Goal: Transaction & Acquisition: Purchase product/service

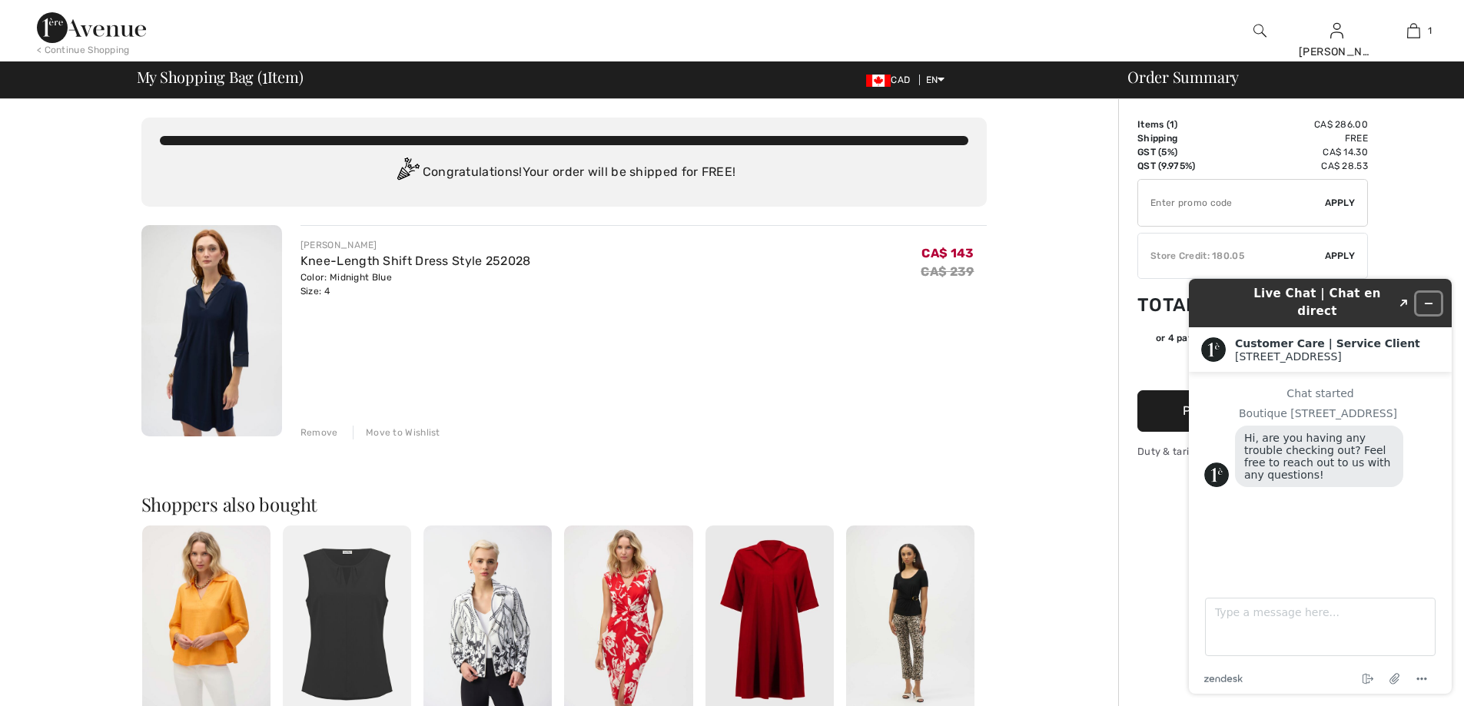
click at [1432, 298] on icon "Minimize widget" at bounding box center [1428, 303] width 11 height 11
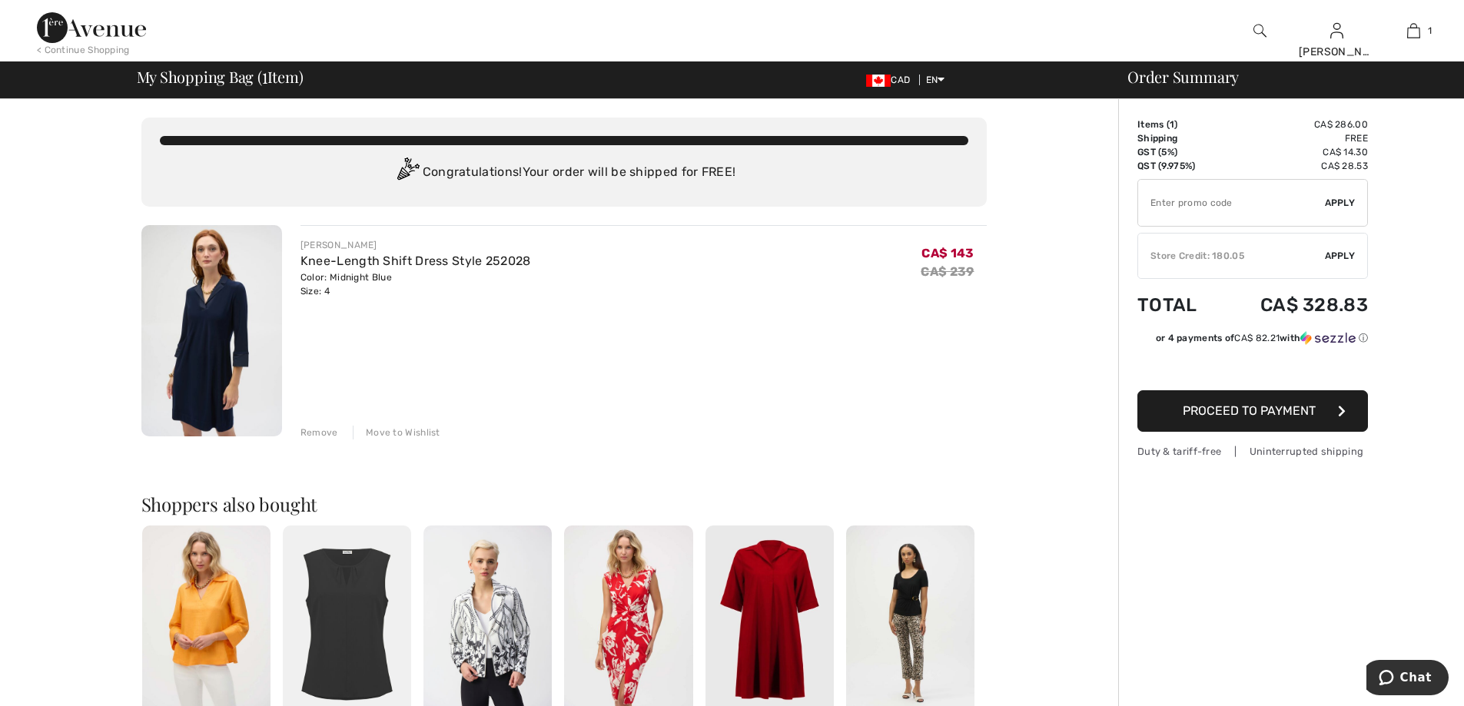
click at [315, 437] on div "Remove" at bounding box center [320, 433] width 38 height 14
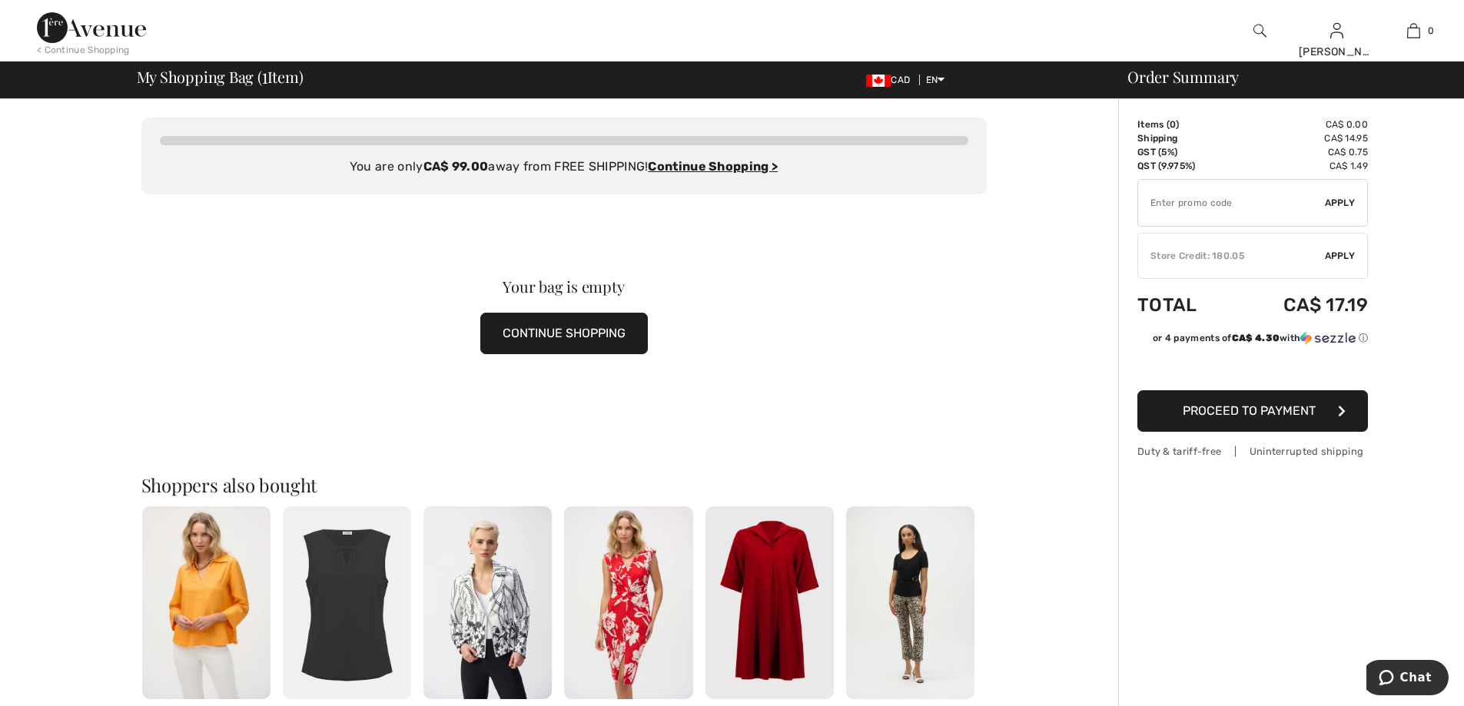
click at [84, 32] on img at bounding box center [91, 27] width 109 height 31
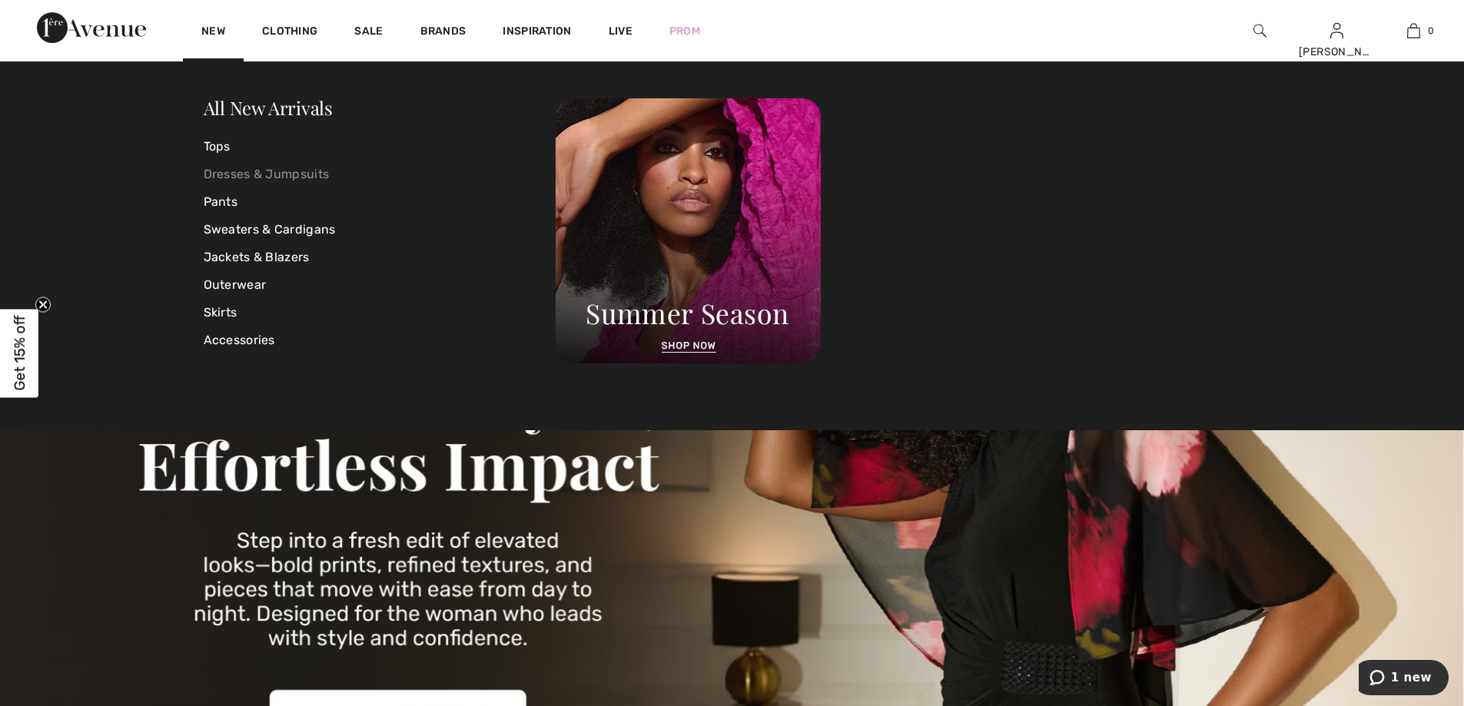
click at [252, 174] on link "Dresses & Jumpsuits" at bounding box center [380, 175] width 353 height 28
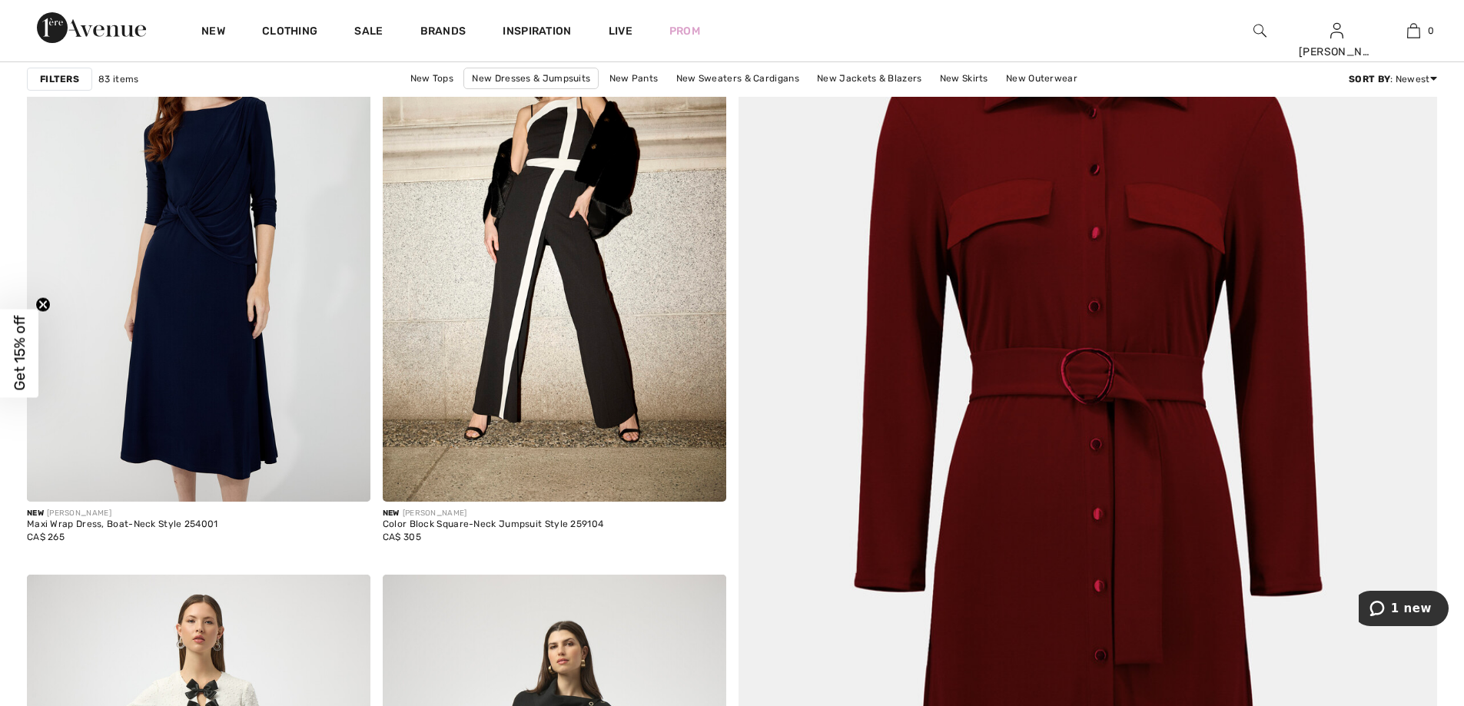
scroll to position [307, 0]
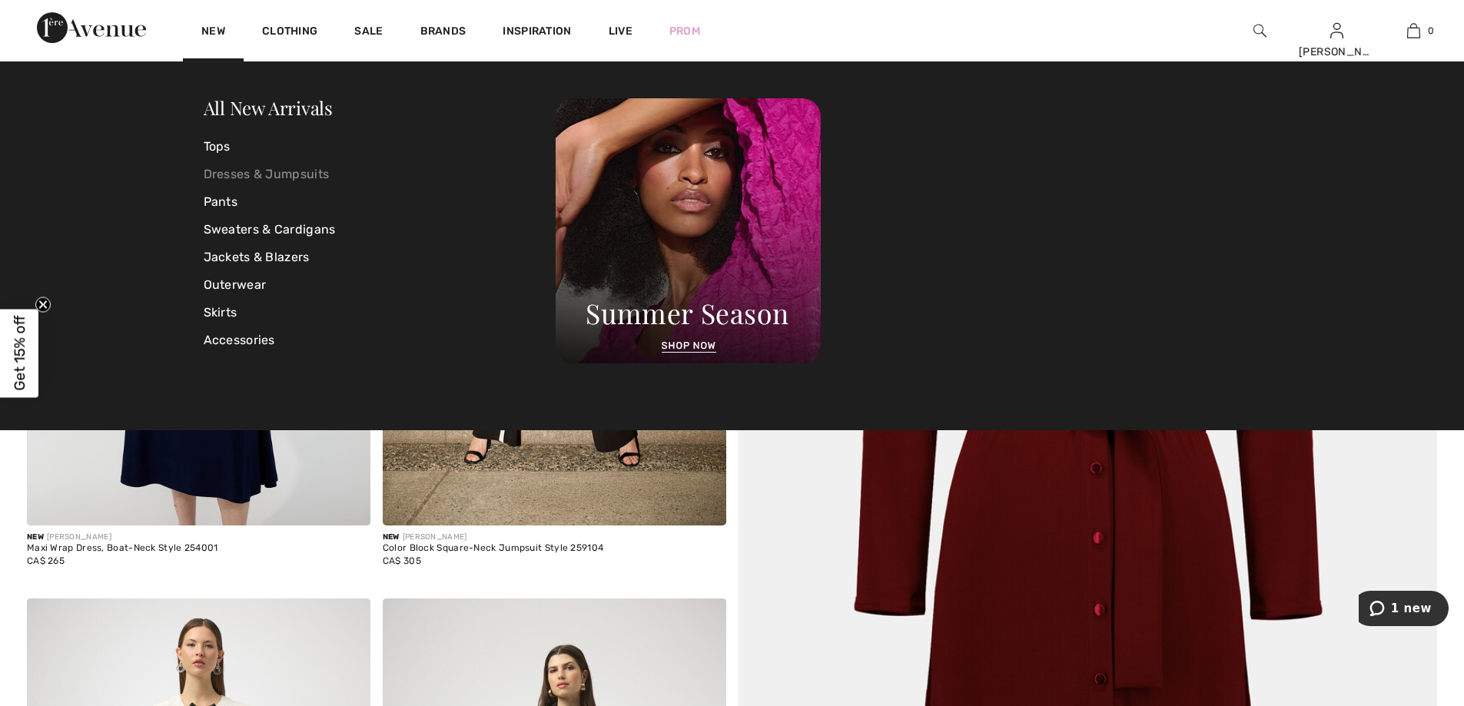
click at [244, 170] on link "Dresses & Jumpsuits" at bounding box center [380, 175] width 353 height 28
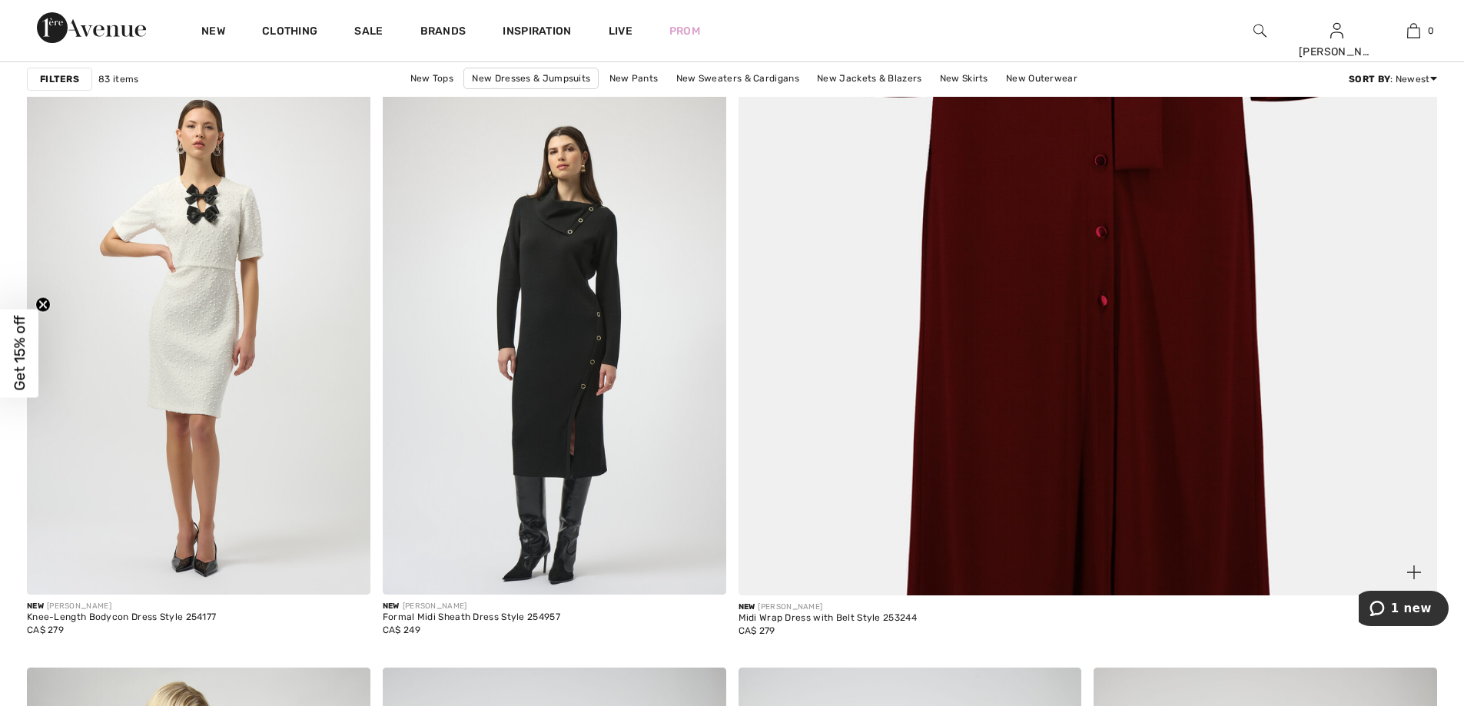
scroll to position [845, 0]
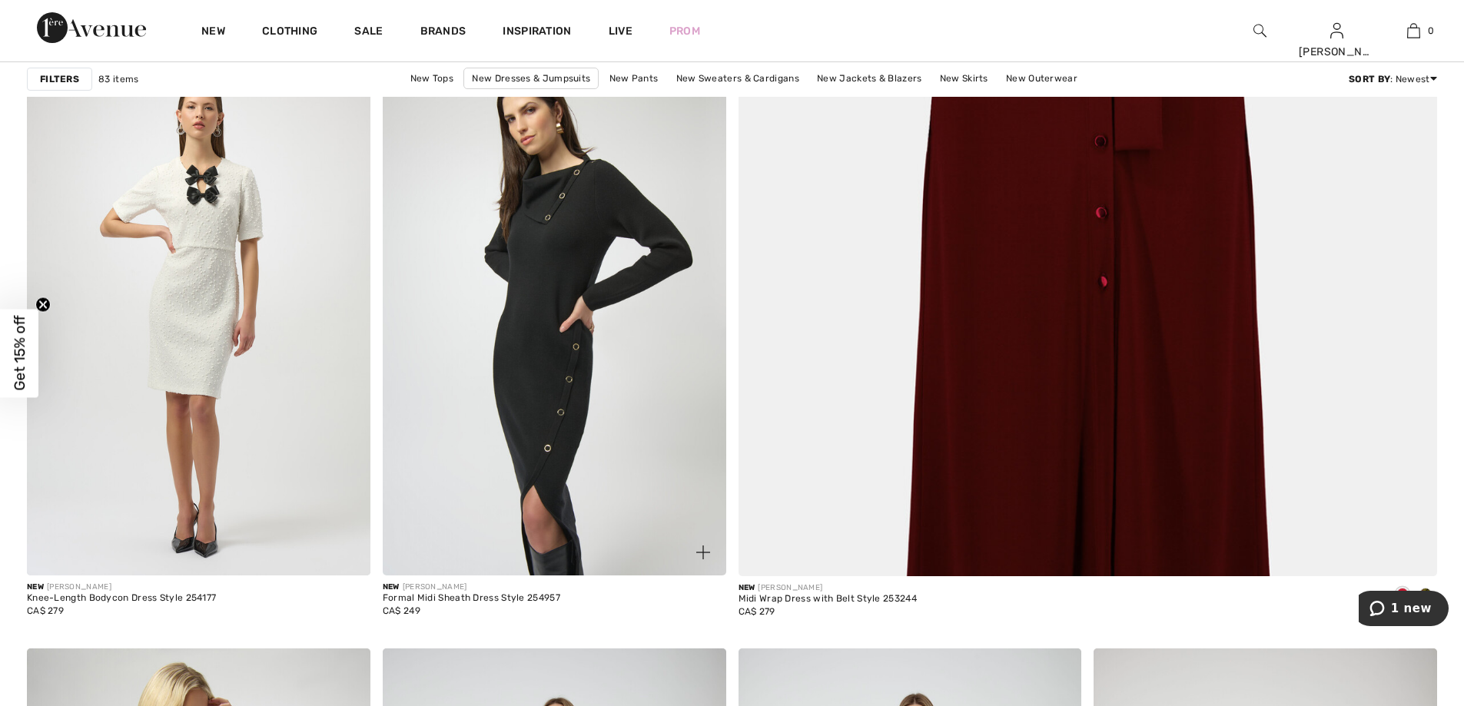
click at [561, 391] on img at bounding box center [555, 318] width 344 height 515
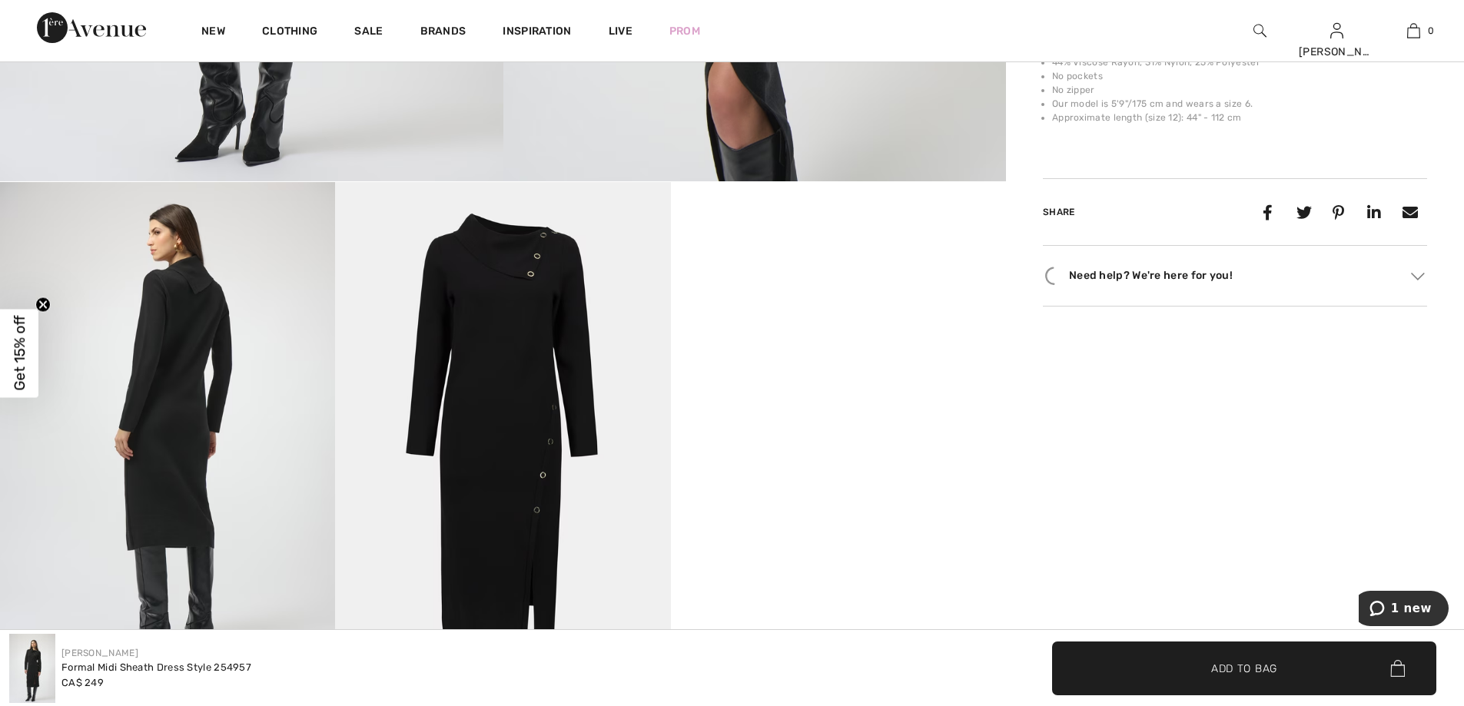
scroll to position [769, 0]
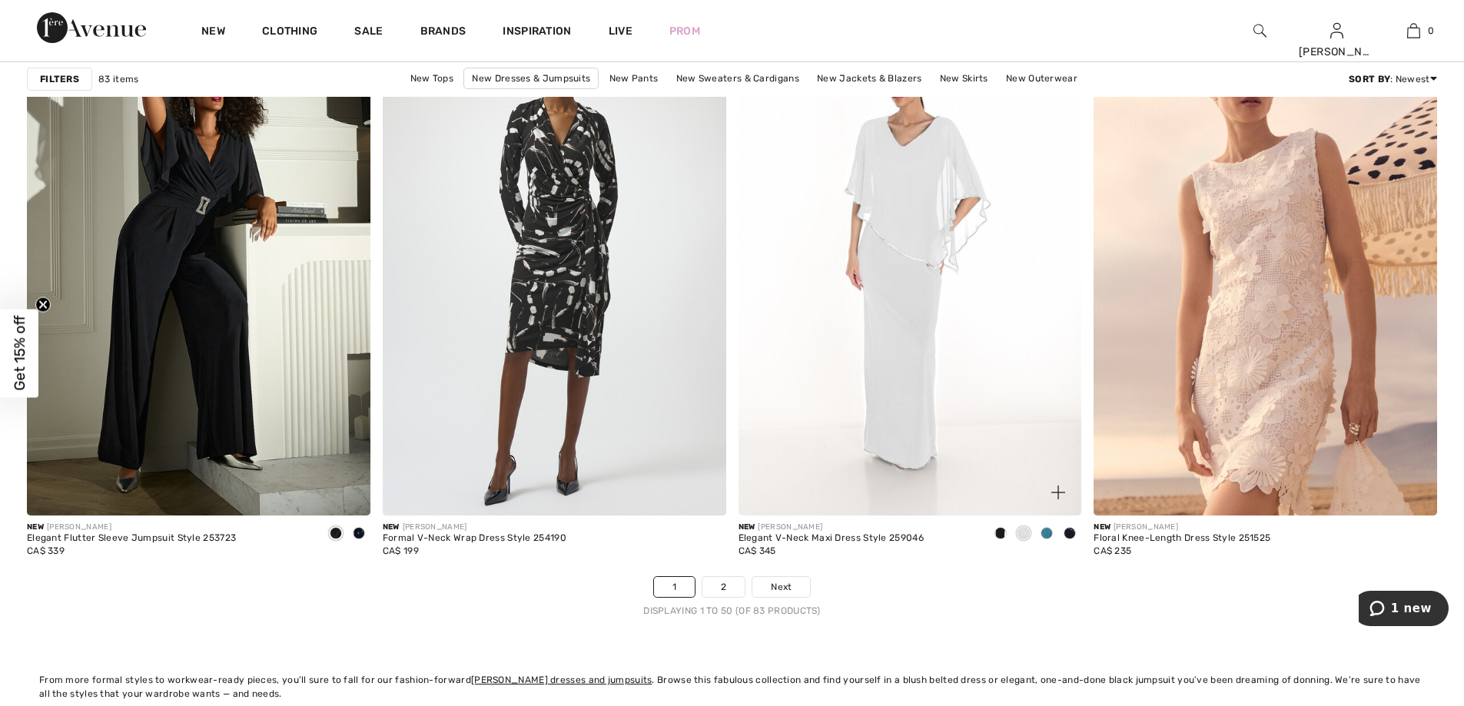
scroll to position [8762, 0]
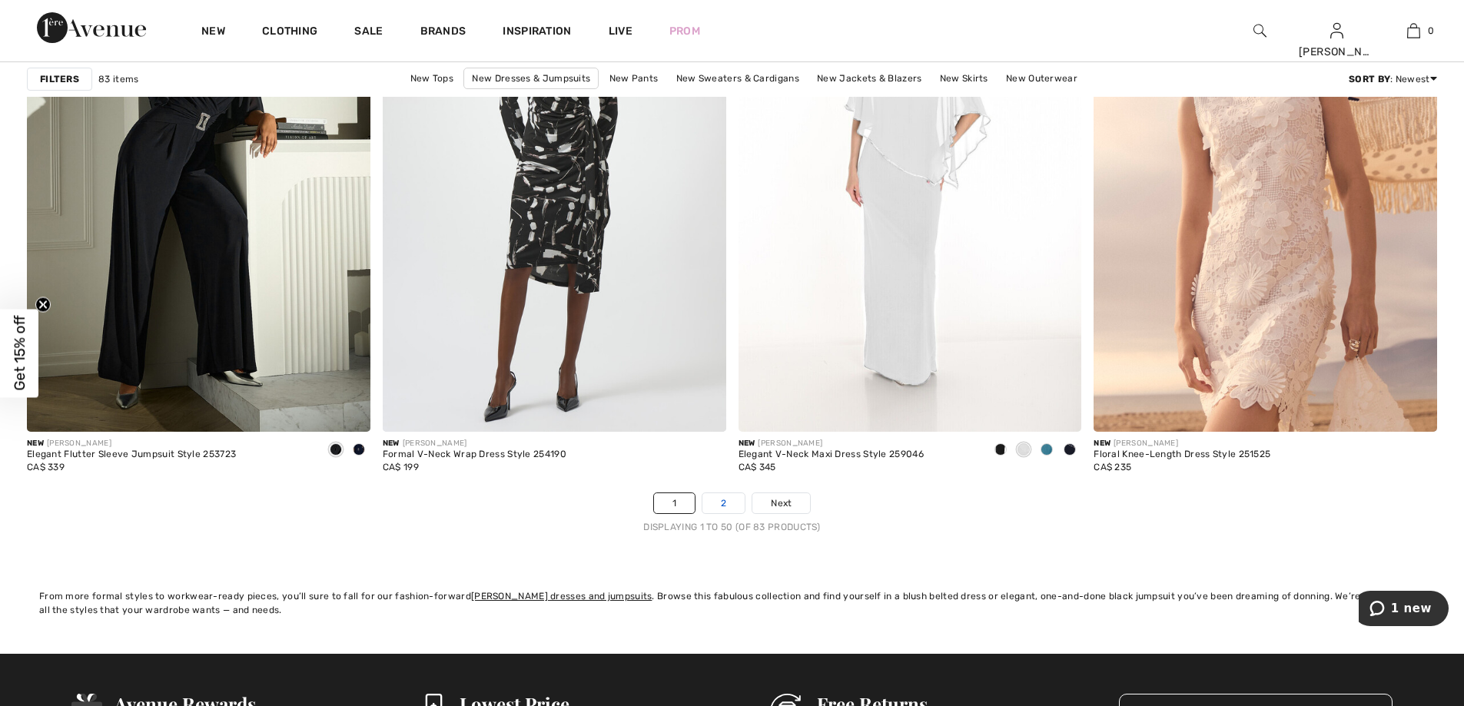
click at [710, 503] on link "2" at bounding box center [724, 503] width 42 height 20
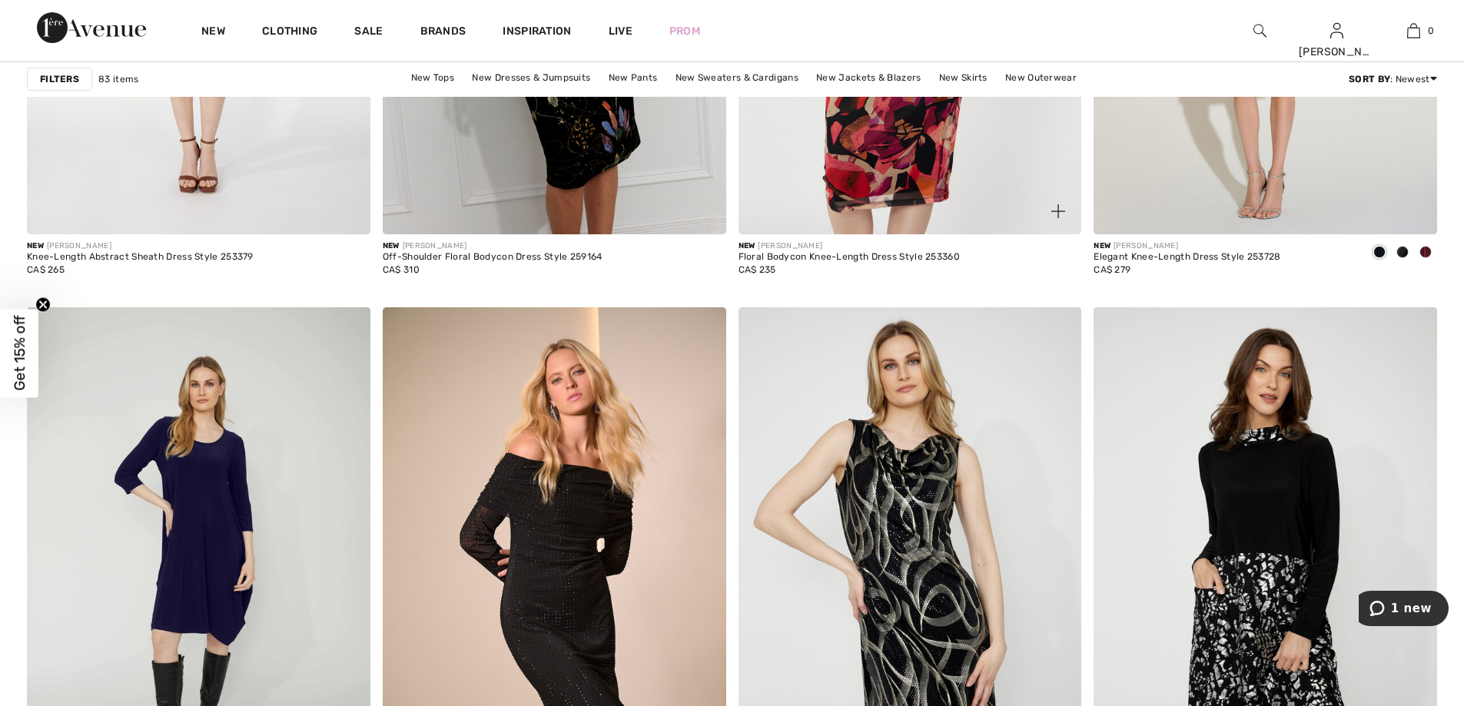
scroll to position [1922, 0]
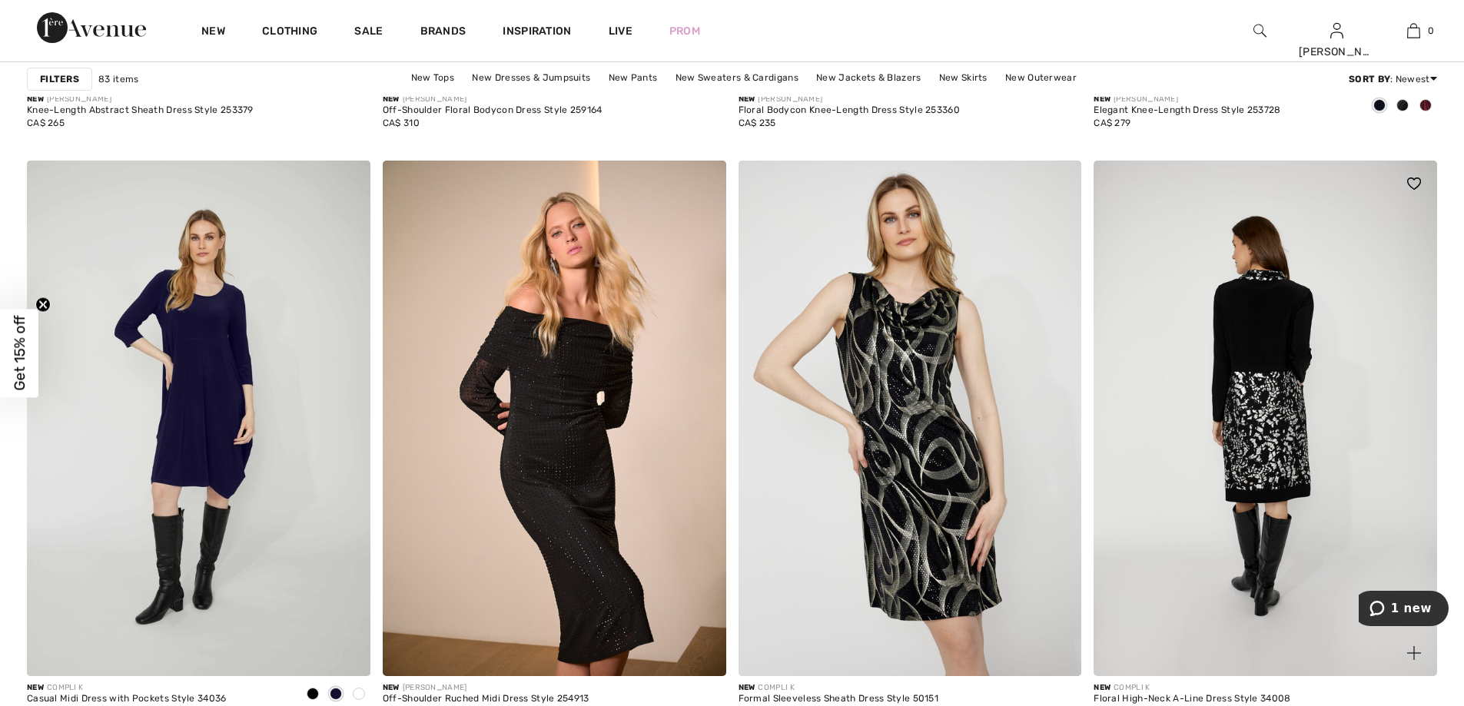
click at [1249, 350] on img at bounding box center [1266, 418] width 344 height 515
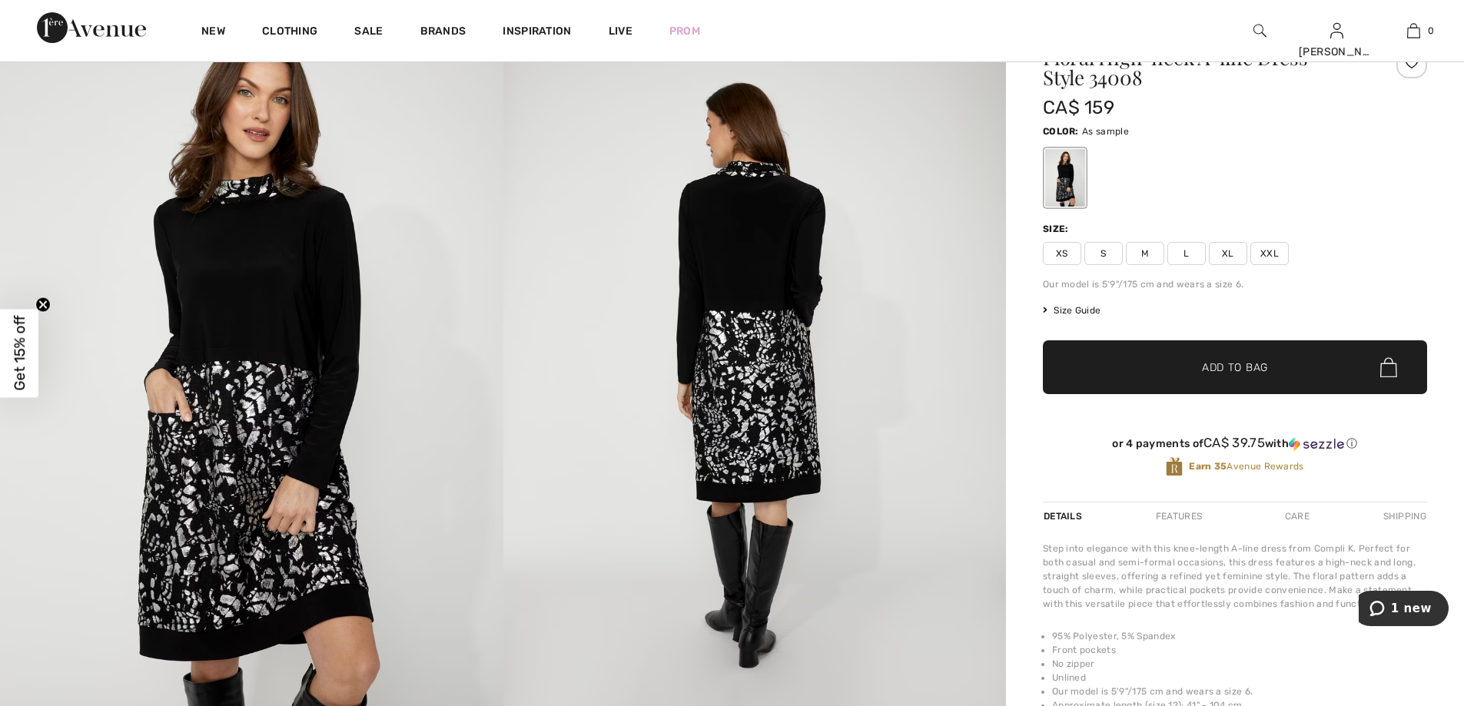
scroll to position [154, 0]
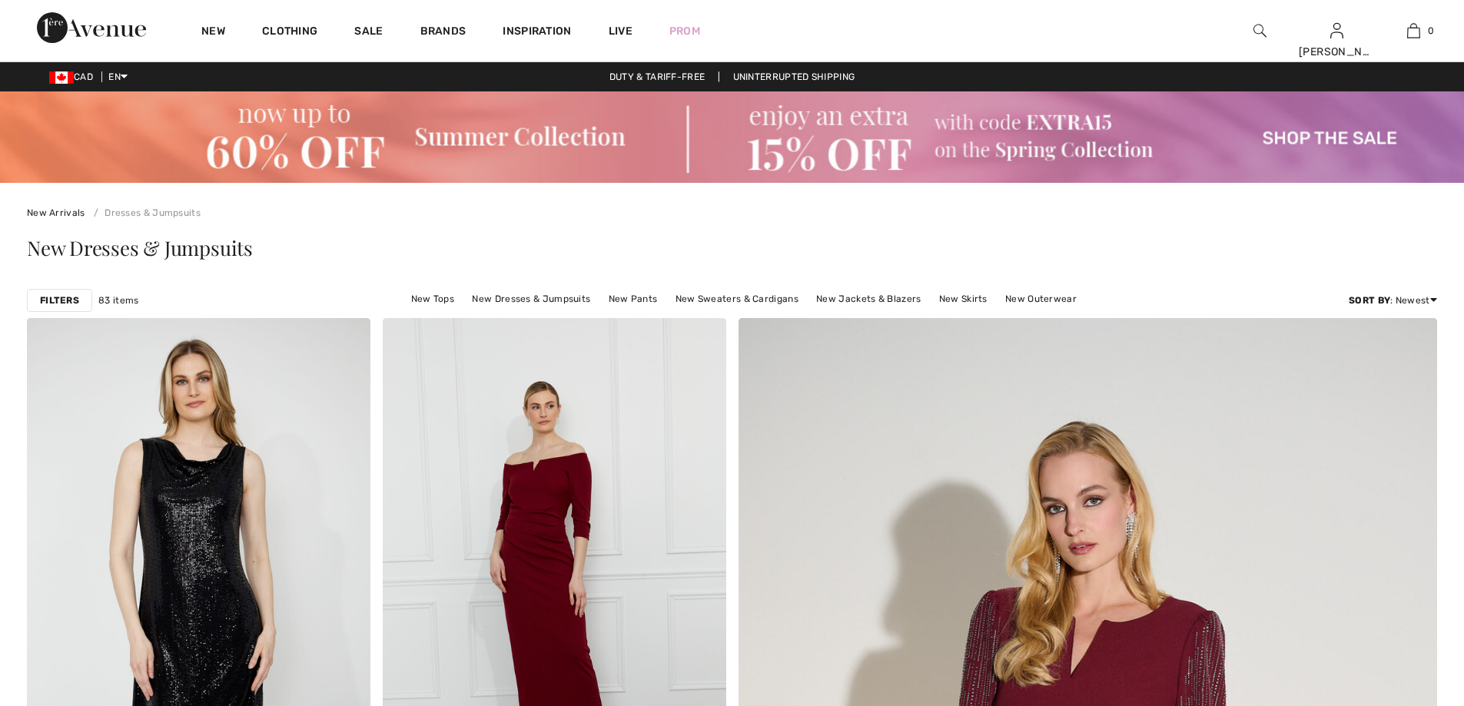
scroll to position [1922, 0]
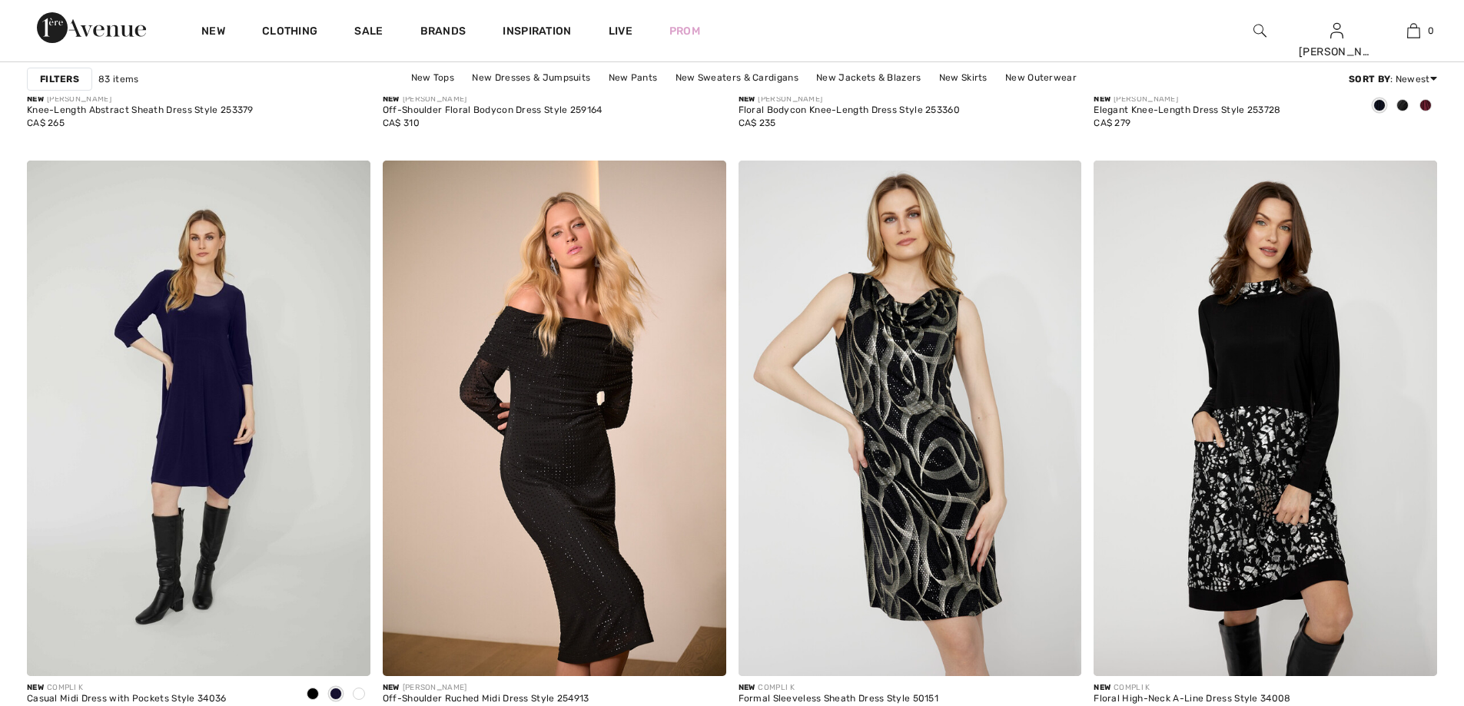
click at [366, 28] on link "Sale" at bounding box center [368, 33] width 28 height 16
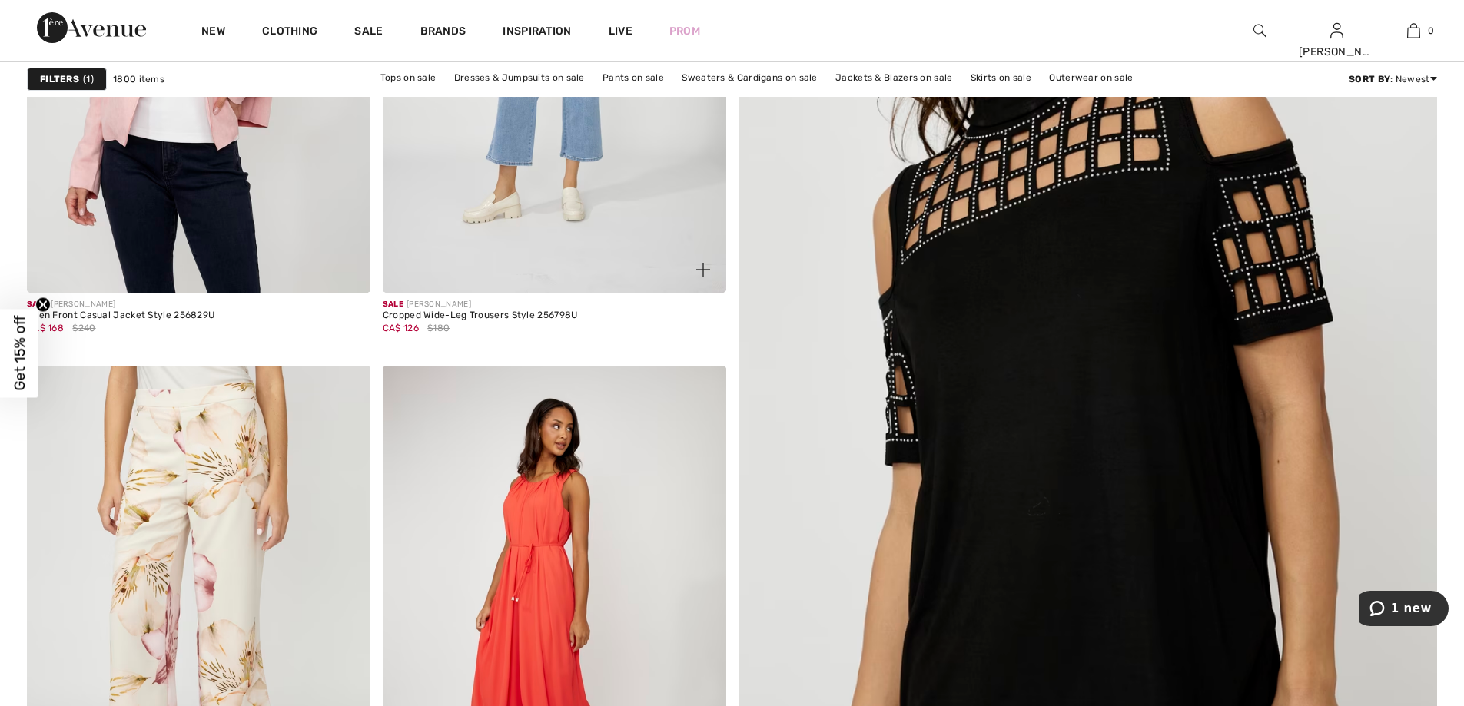
scroll to position [538, 0]
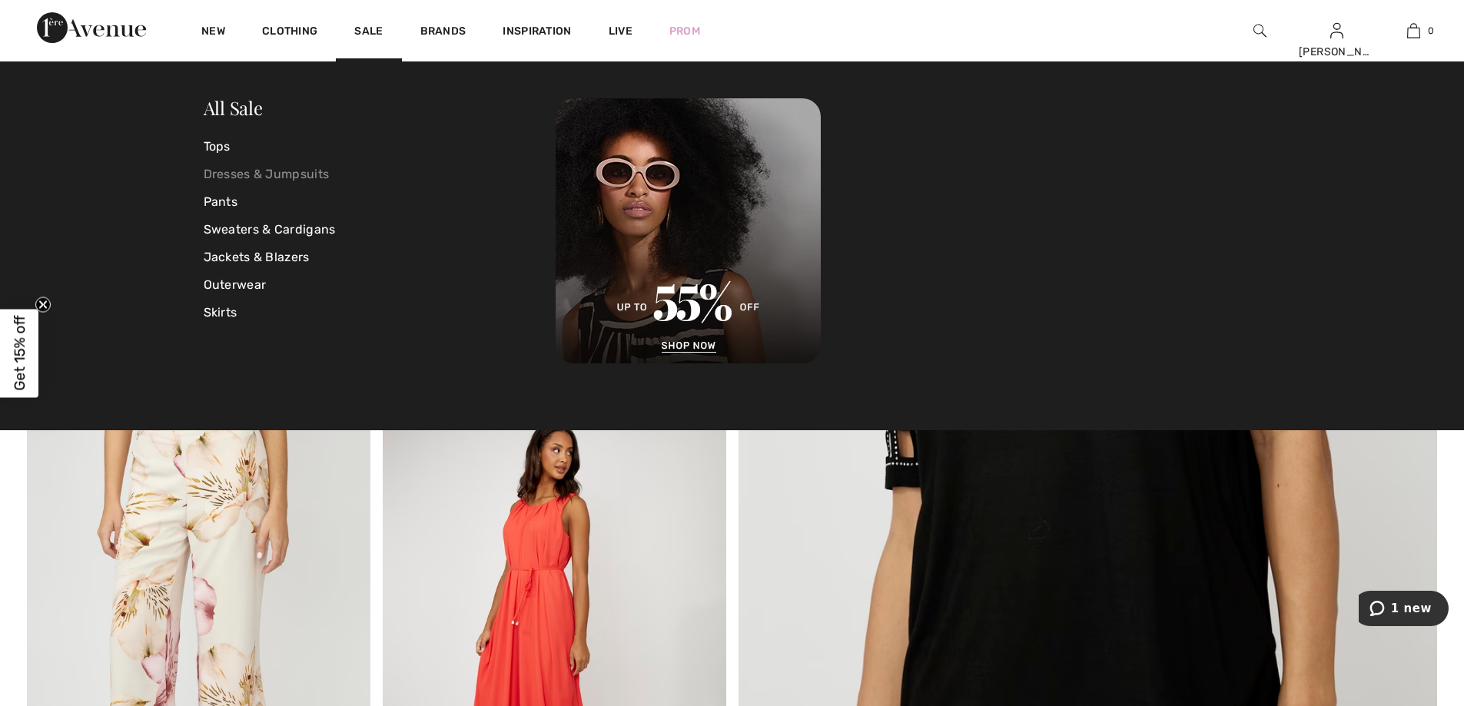
click at [289, 178] on link "Dresses & Jumpsuits" at bounding box center [380, 175] width 353 height 28
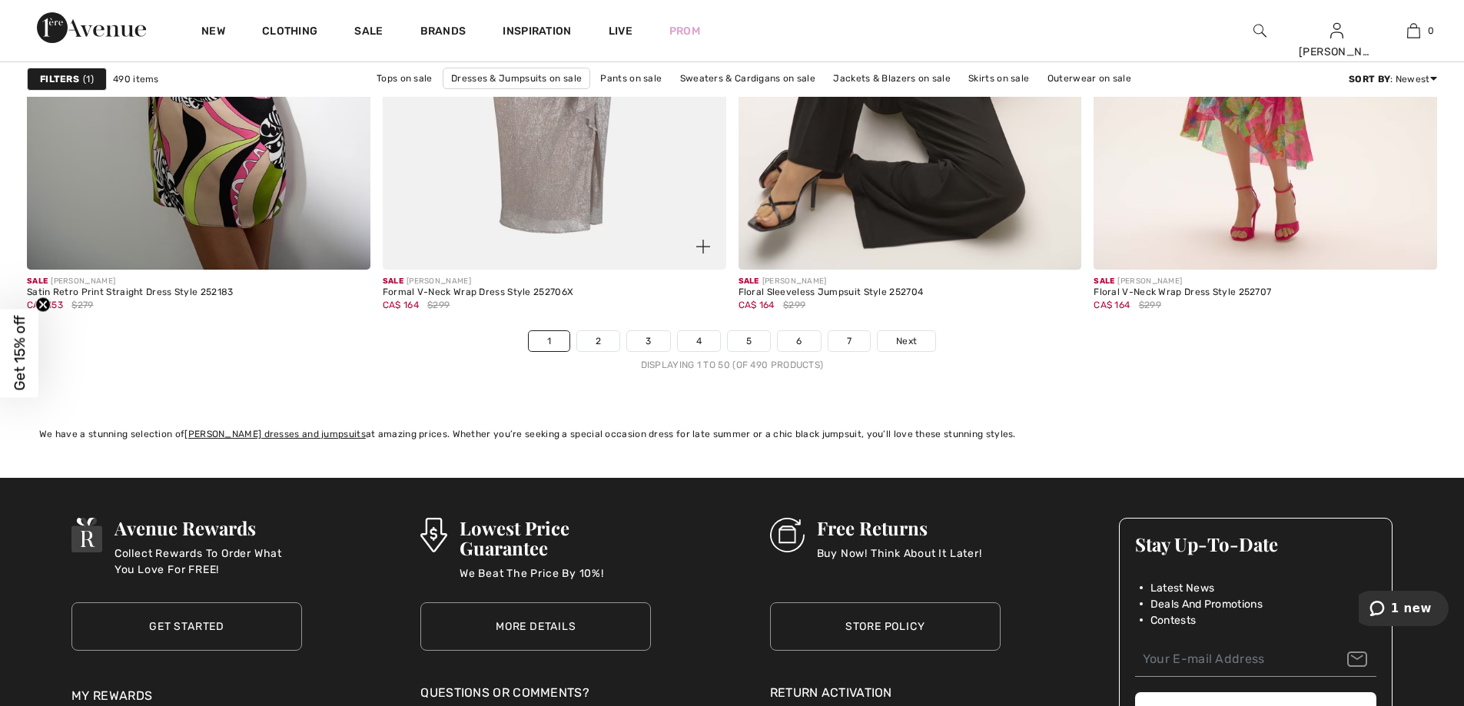
scroll to position [8839, 0]
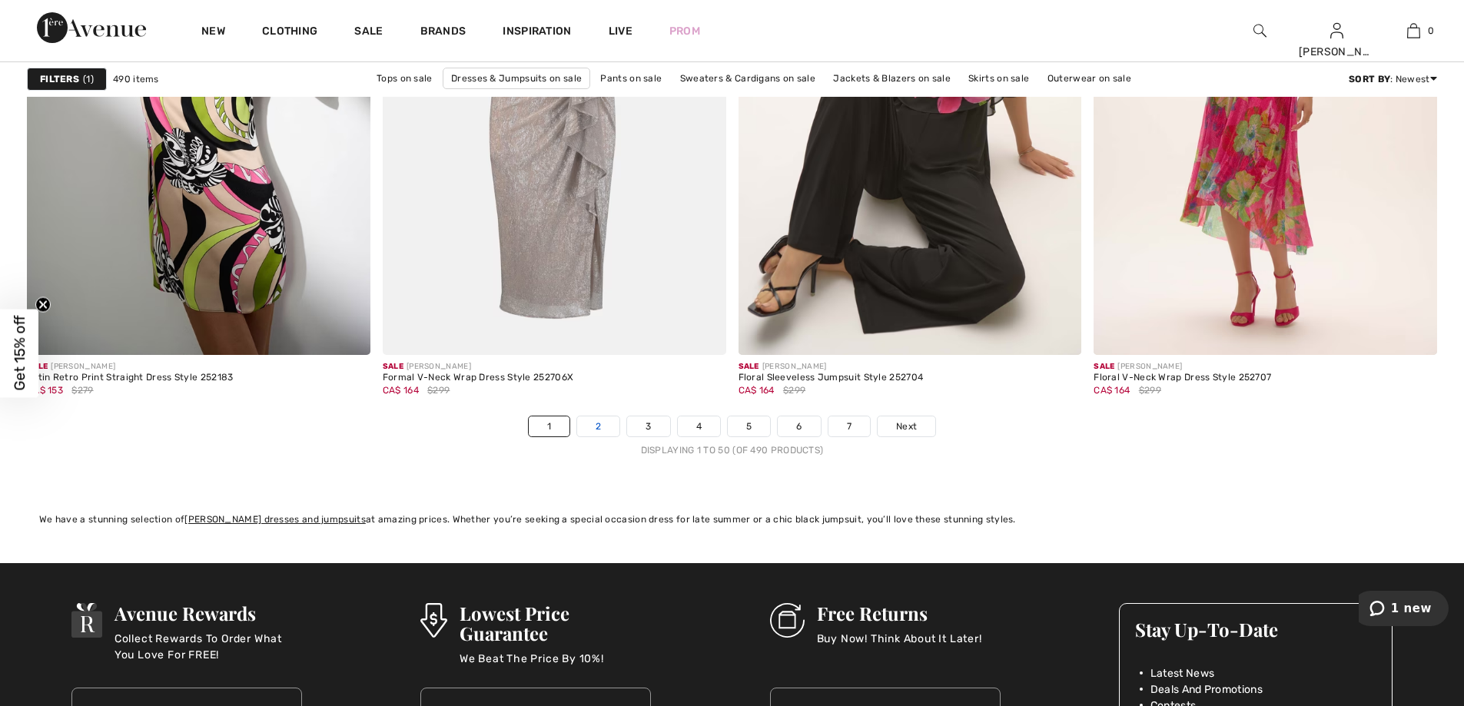
click at [600, 427] on link "2" at bounding box center [598, 427] width 42 height 20
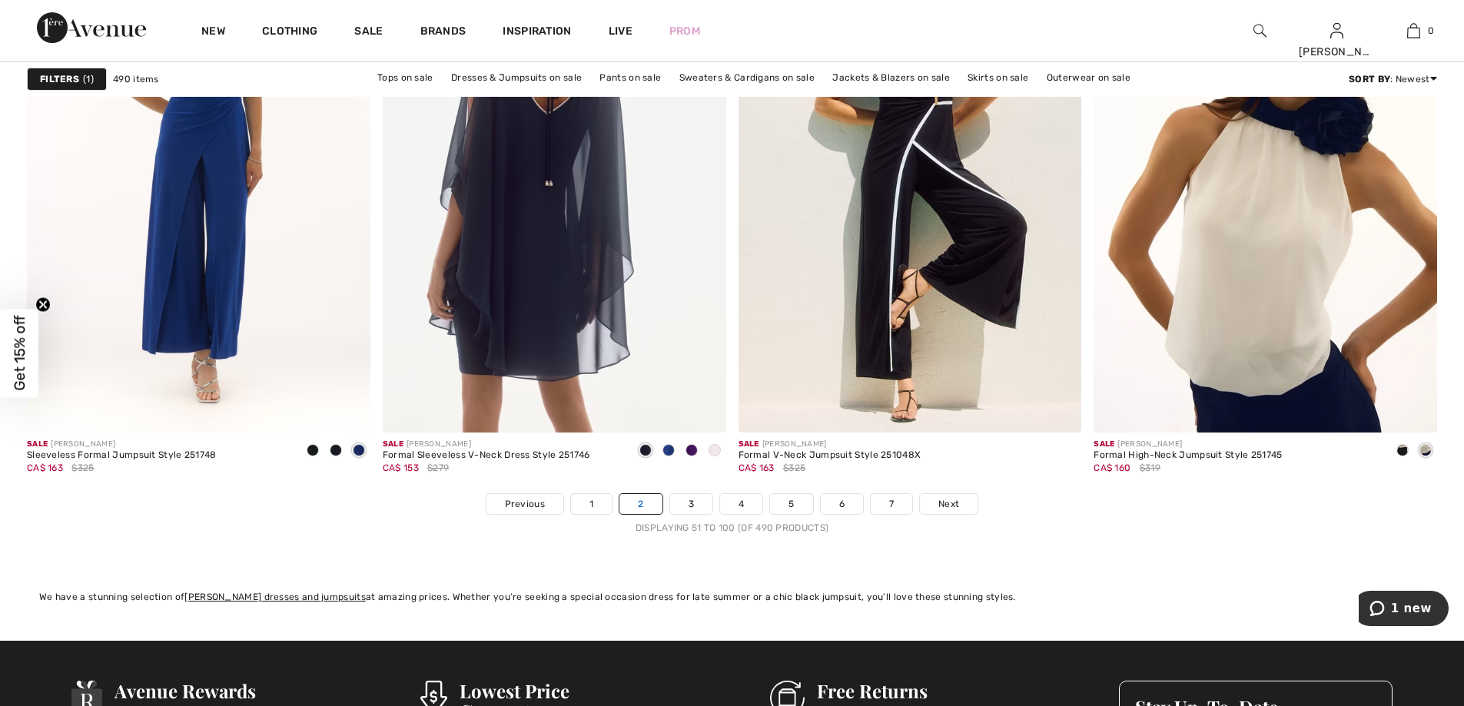
scroll to position [8762, 0]
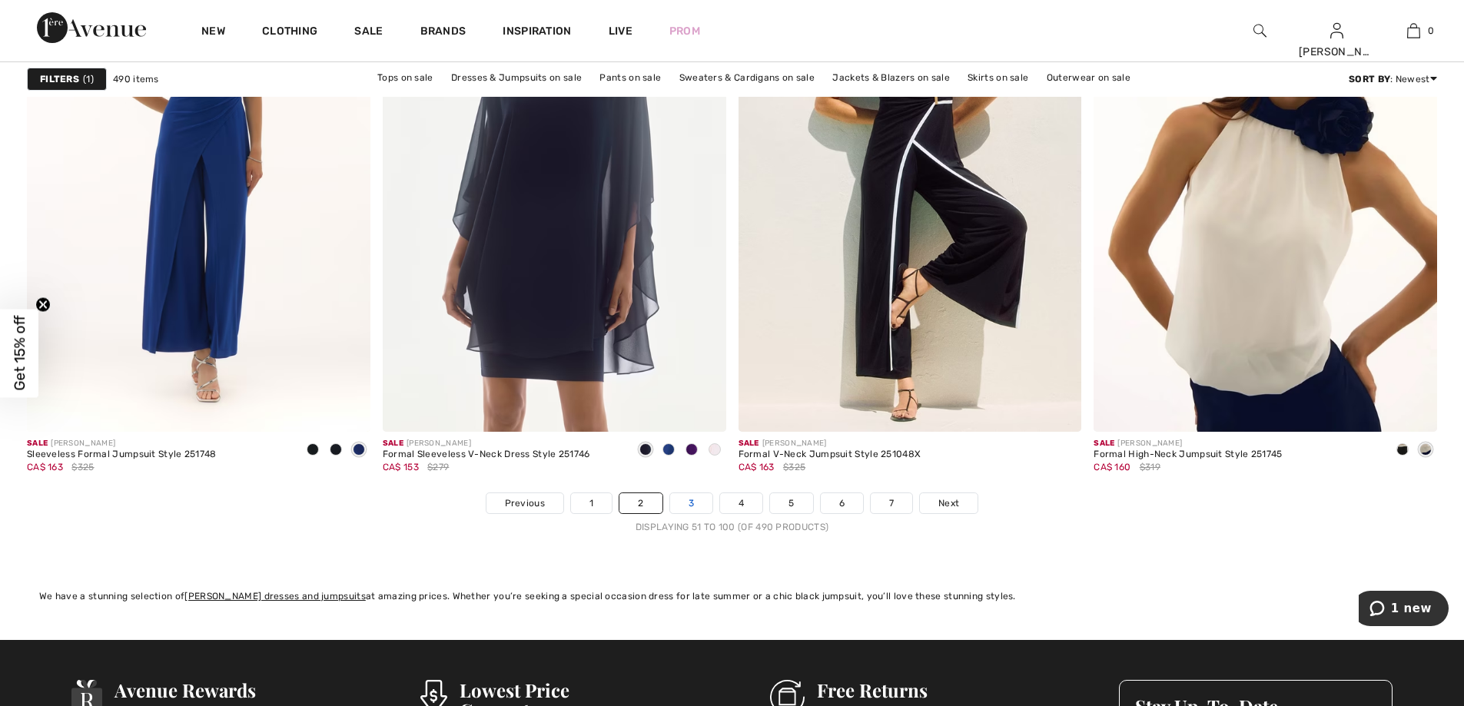
click at [686, 500] on link "3" at bounding box center [691, 503] width 42 height 20
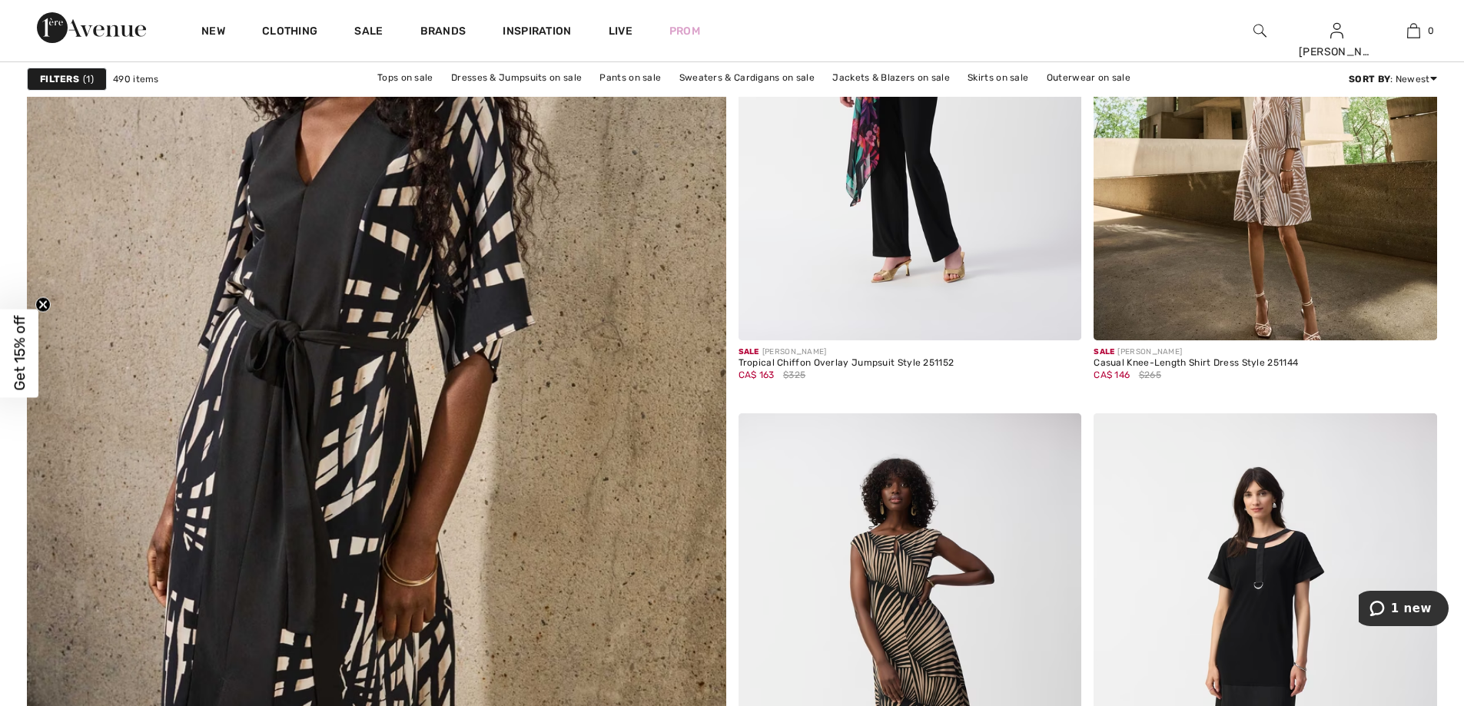
scroll to position [5073, 0]
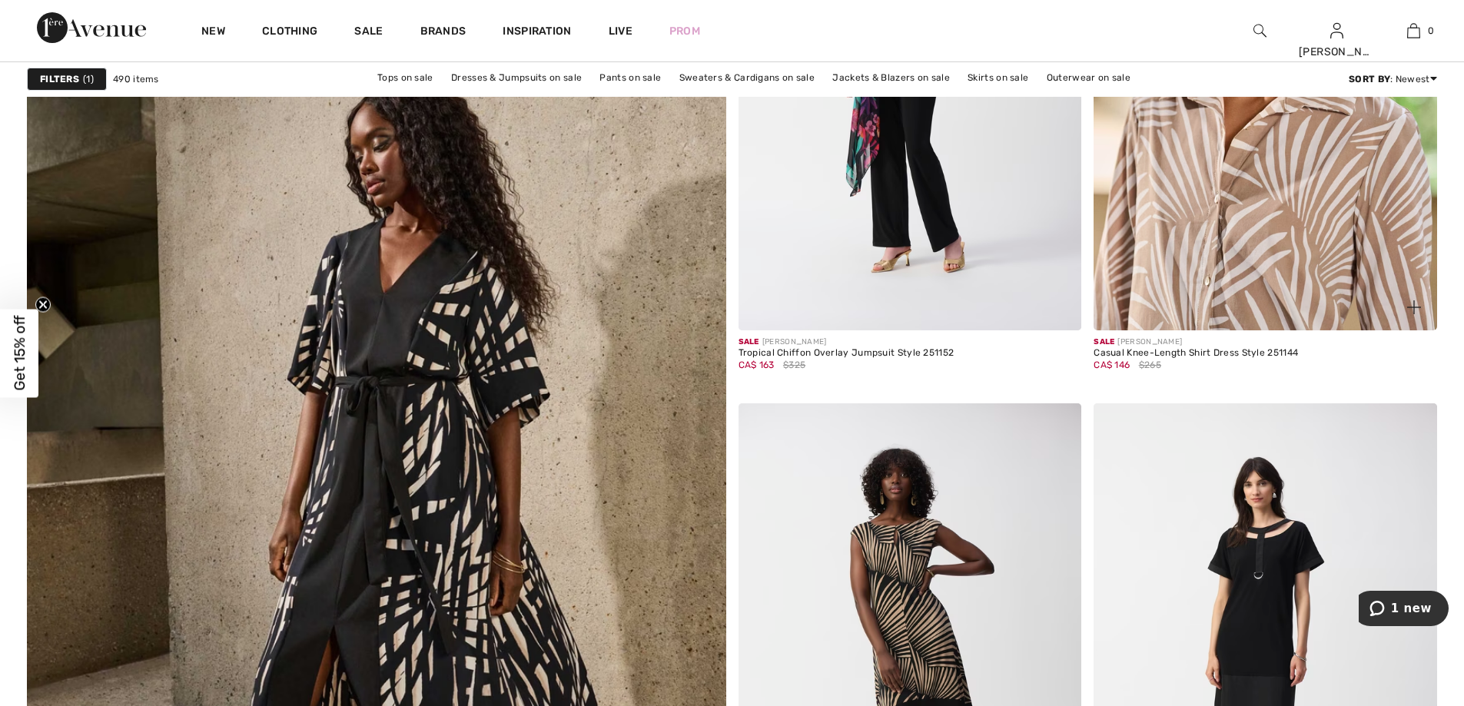
click at [1252, 263] on img at bounding box center [1266, 73] width 344 height 515
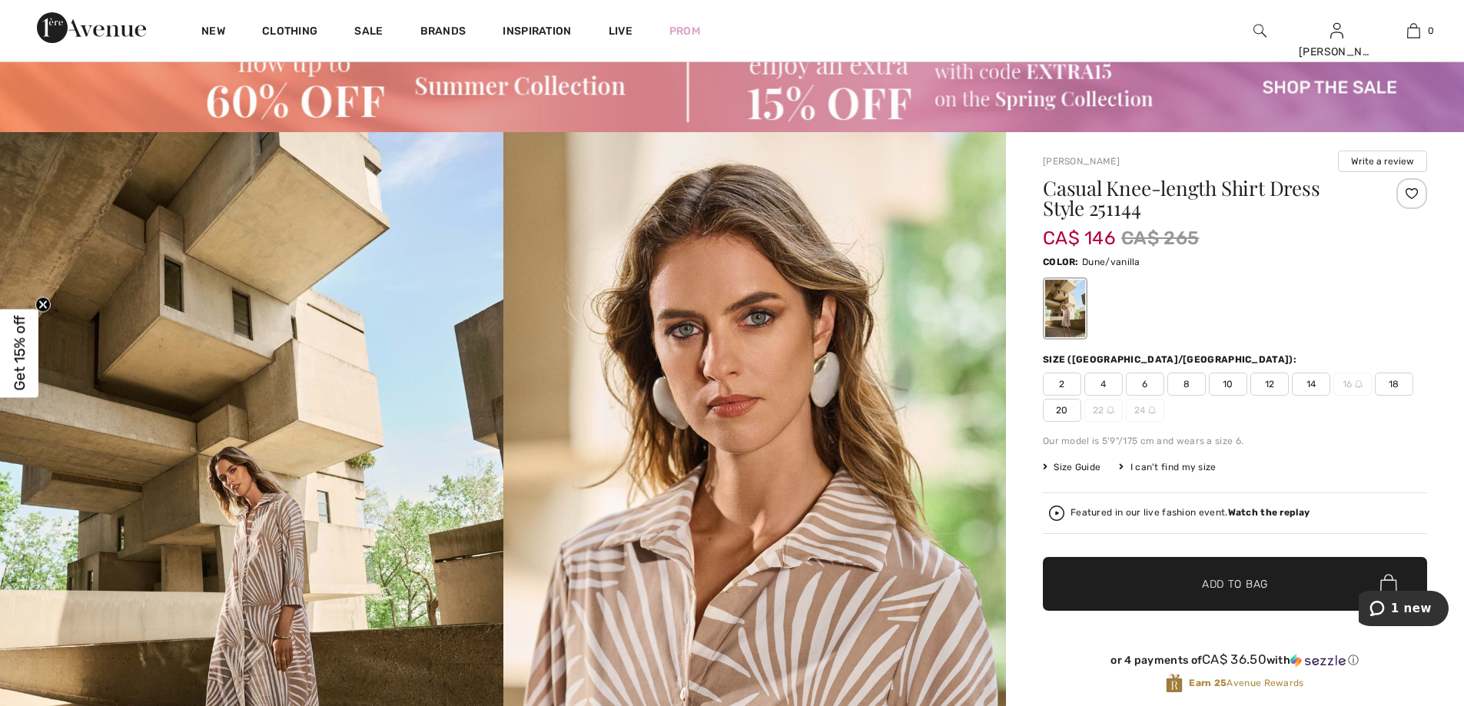
scroll to position [77, 0]
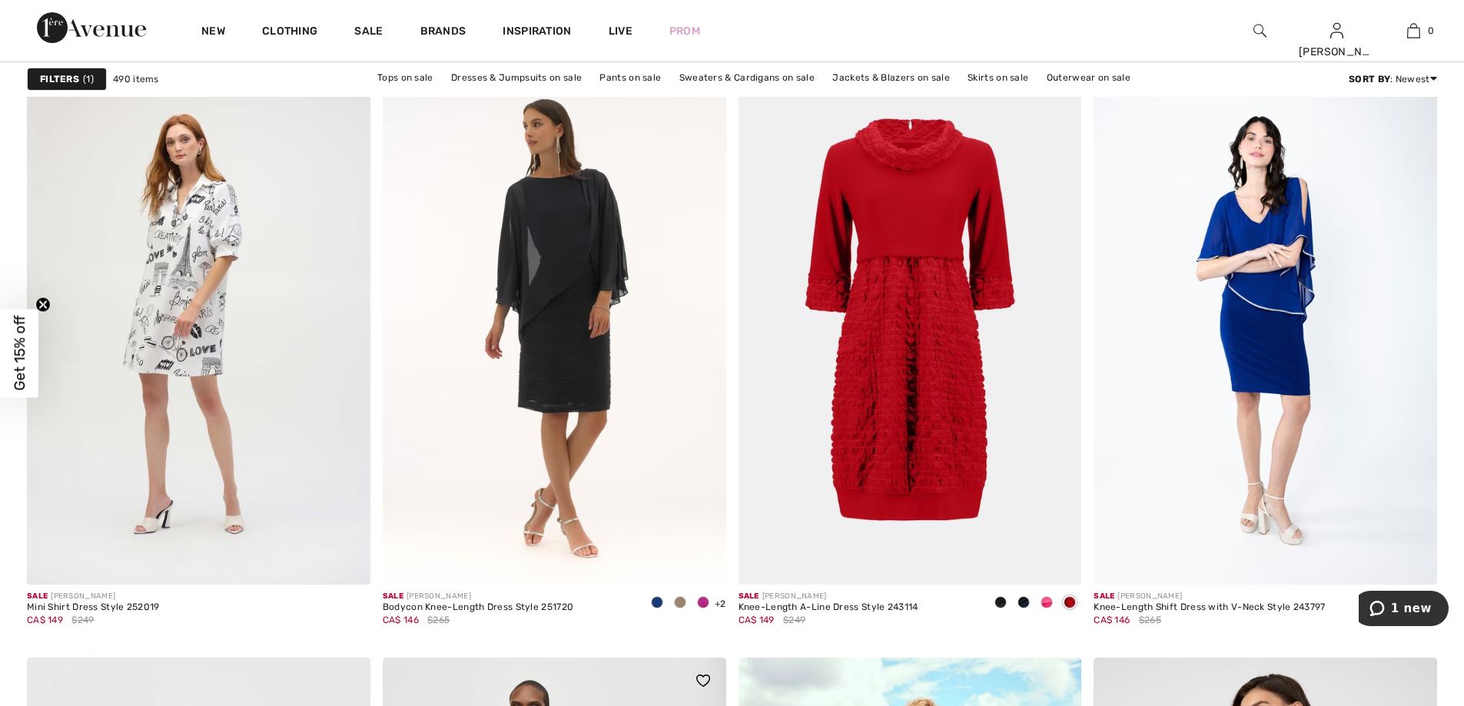
scroll to position [3382, 0]
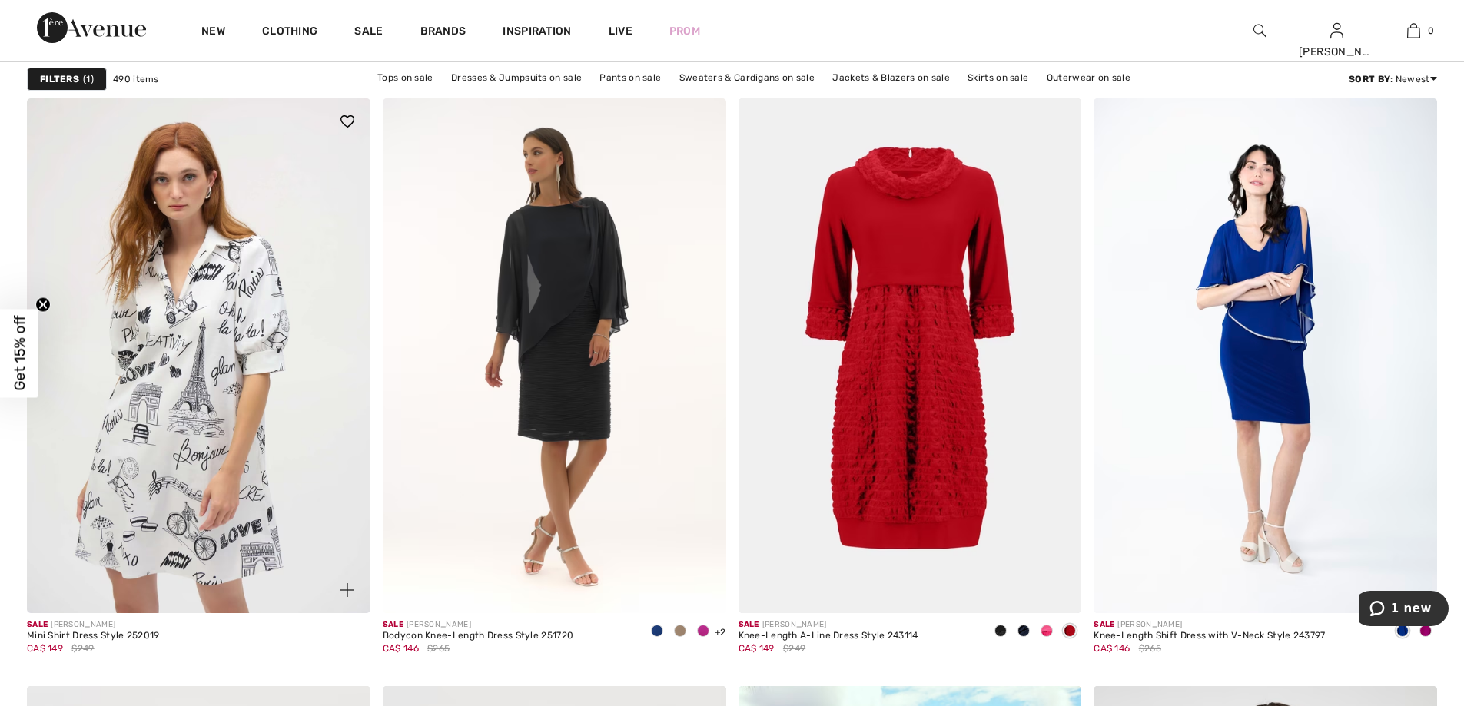
click at [256, 416] on img at bounding box center [199, 355] width 344 height 515
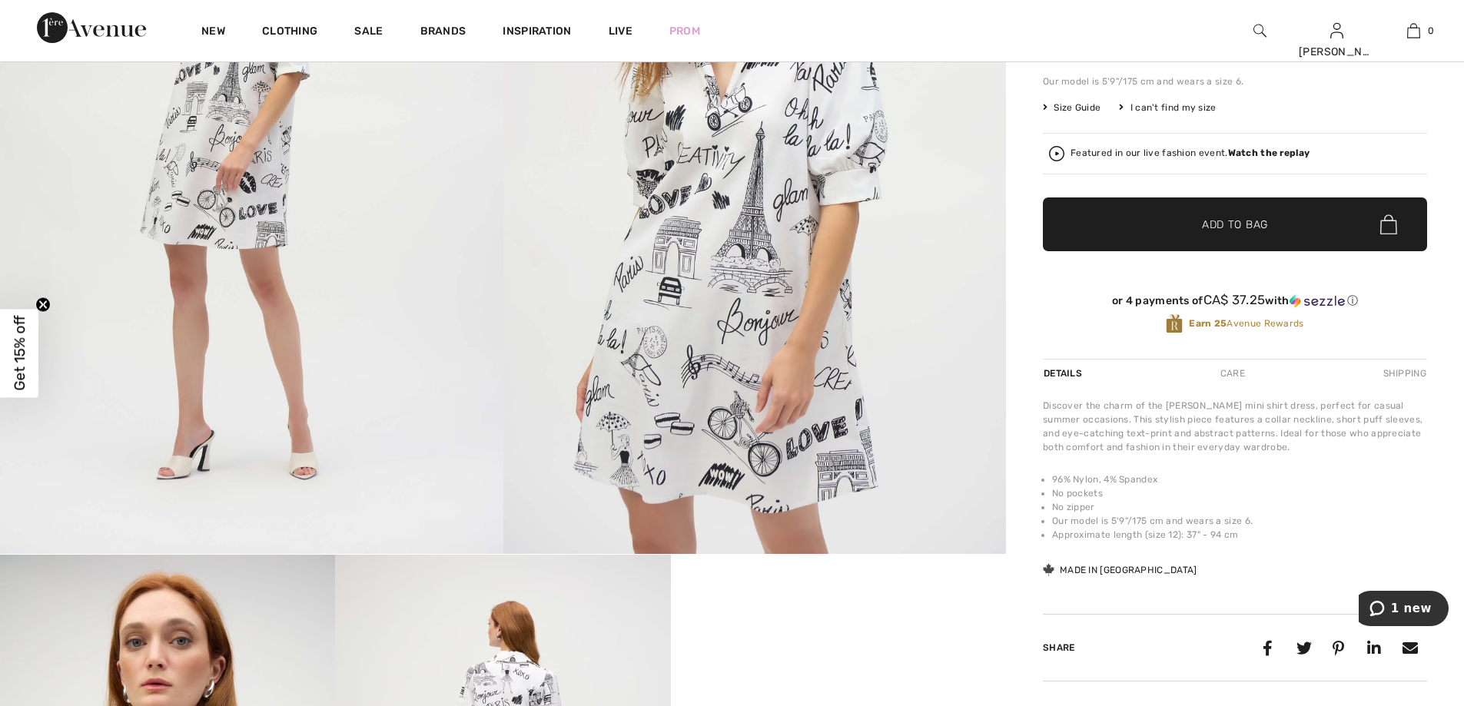
scroll to position [384, 0]
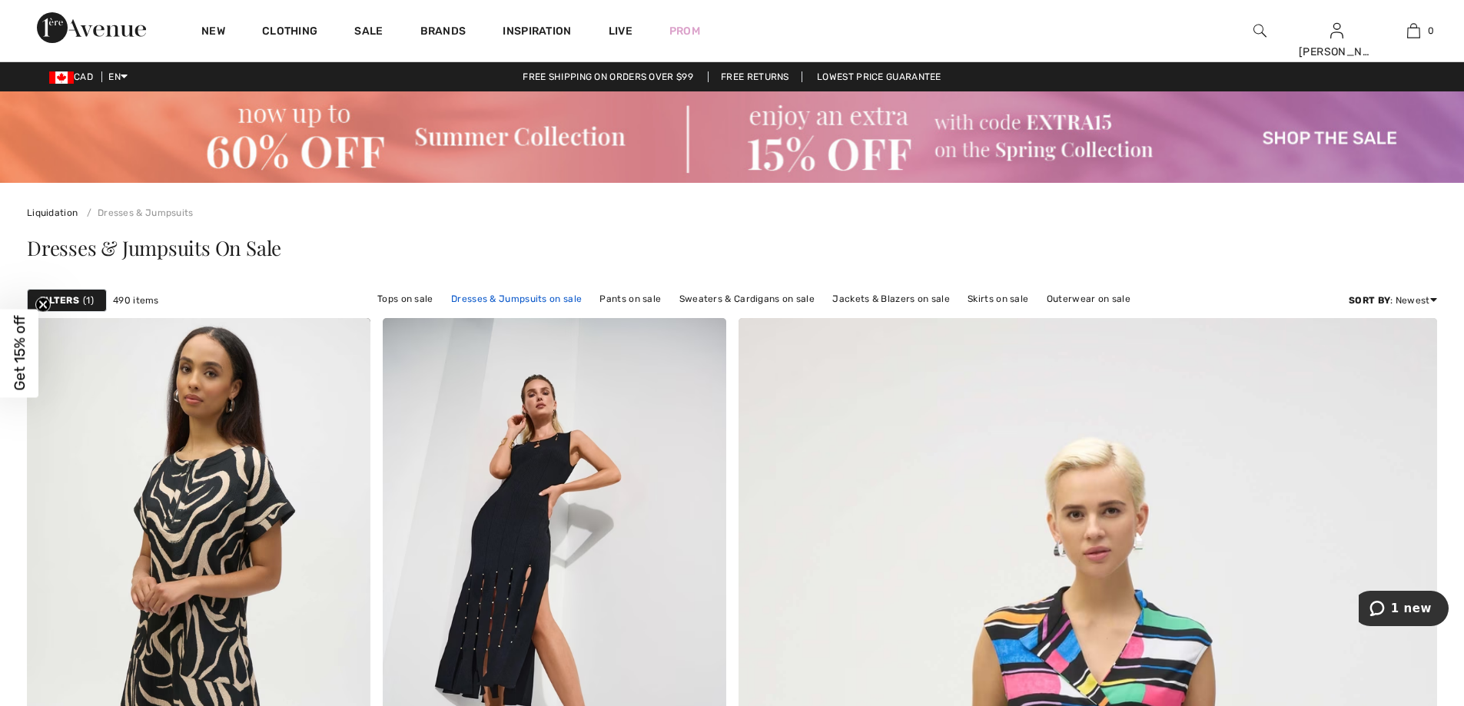
click at [527, 293] on link "Dresses & Jumpsuits on sale" at bounding box center [516, 299] width 146 height 20
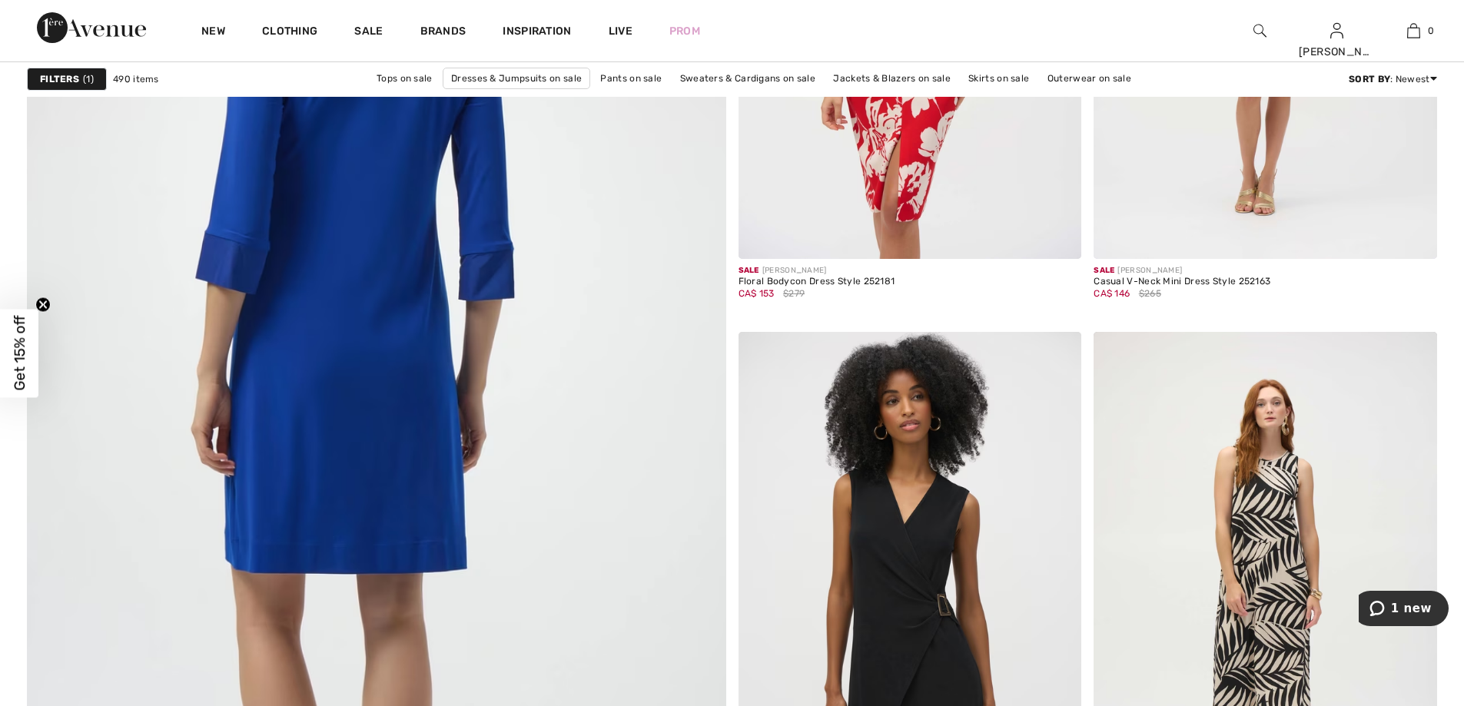
scroll to position [5150, 0]
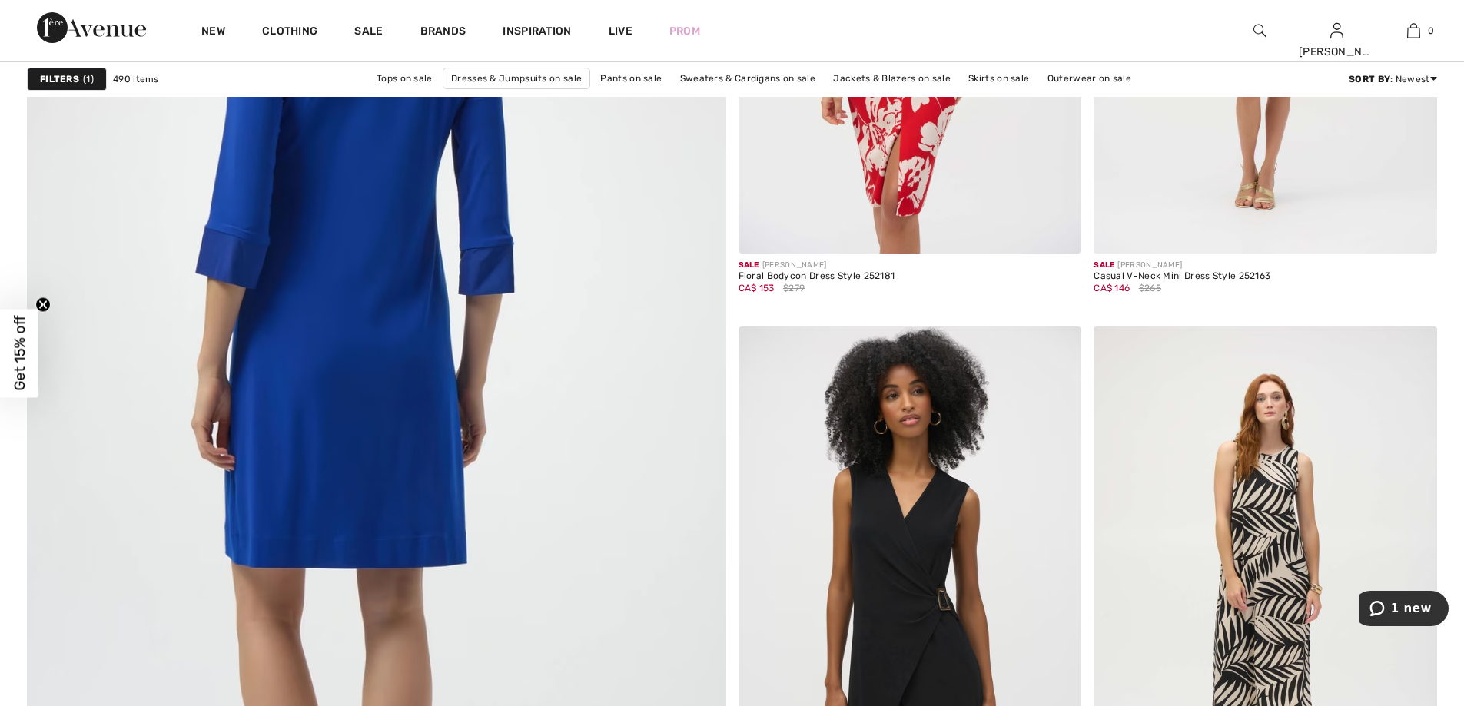
click at [445, 327] on img at bounding box center [376, 368] width 839 height 1258
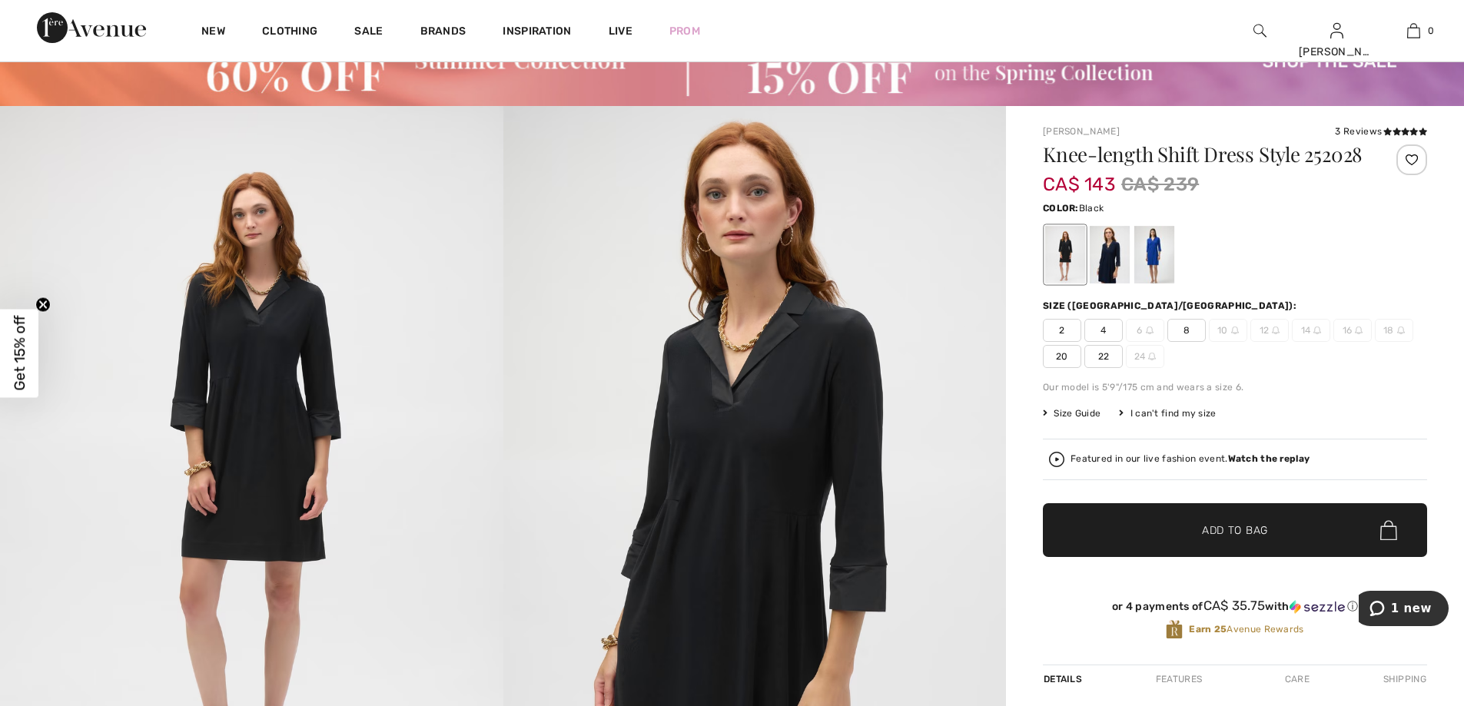
scroll to position [154, 0]
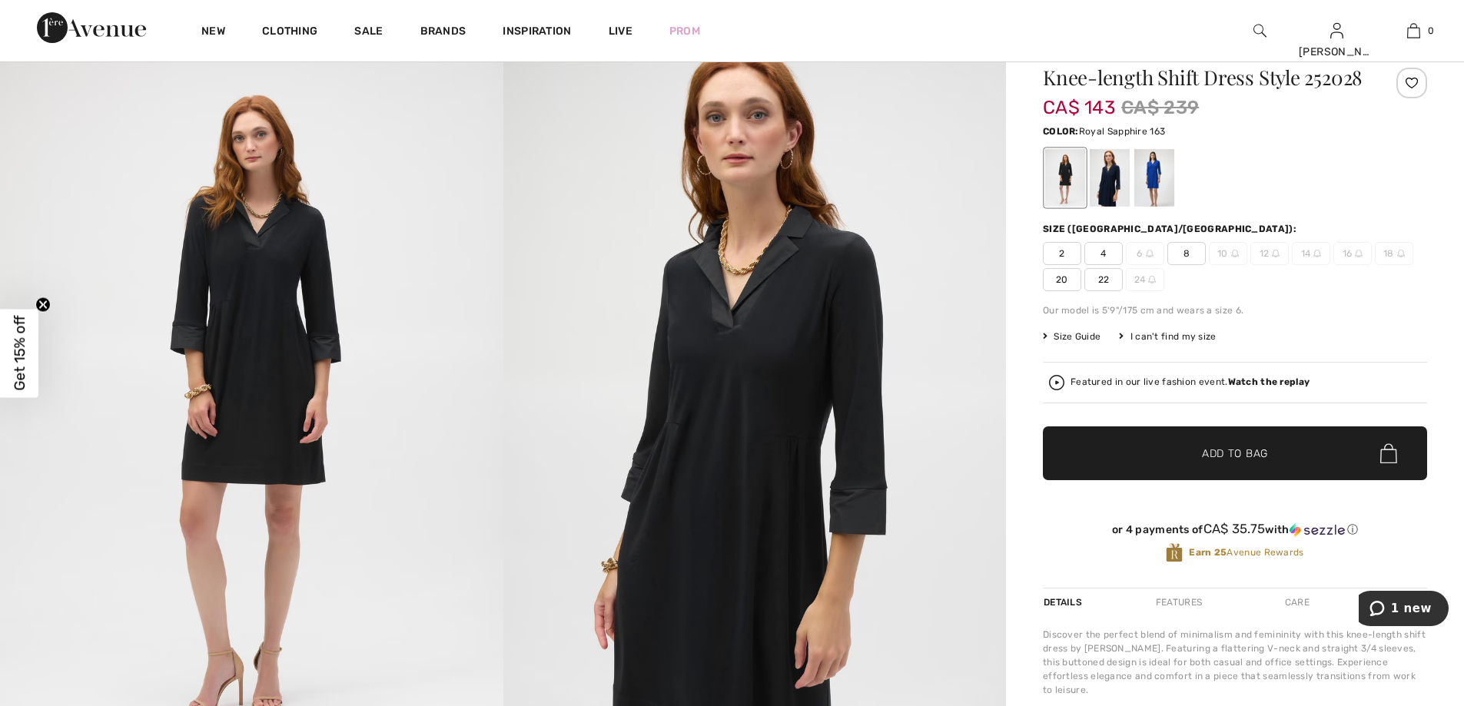
click at [1148, 201] on div at bounding box center [1154, 178] width 40 height 58
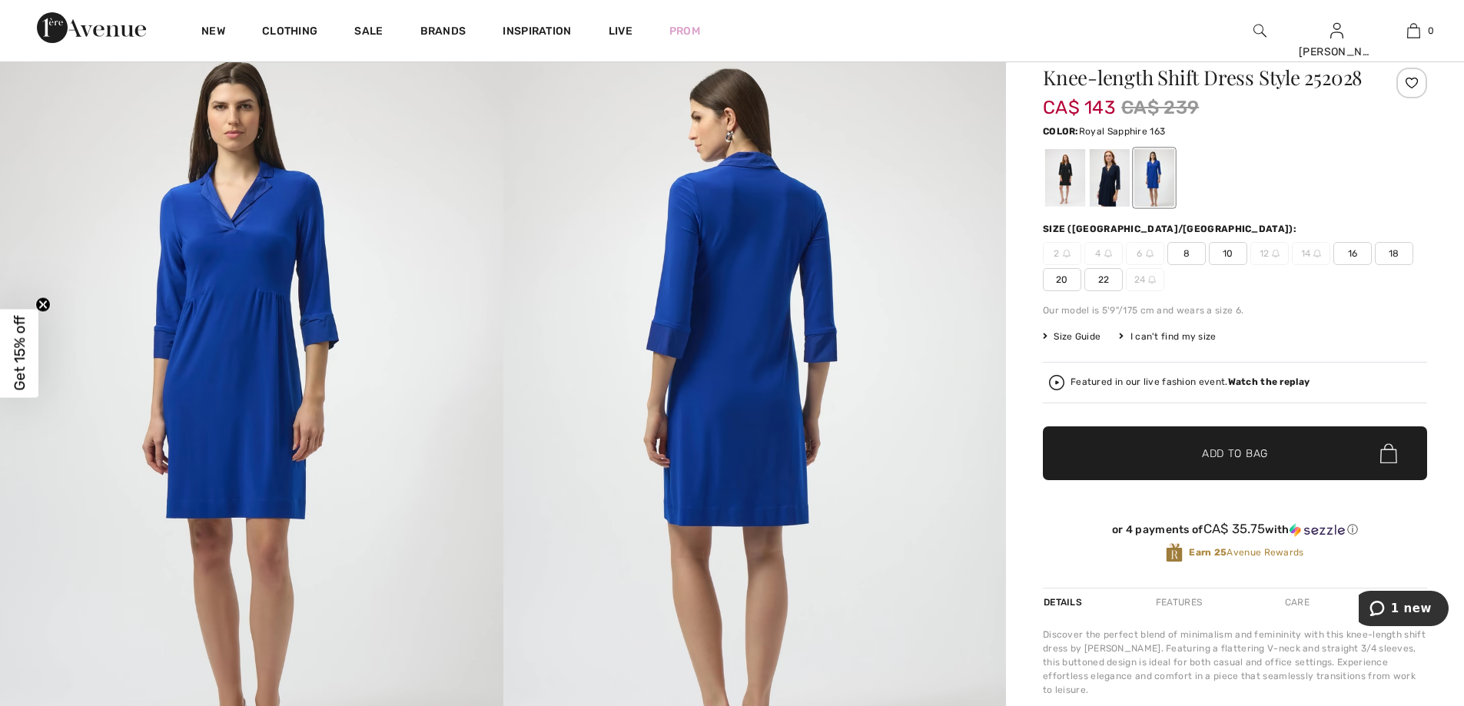
click at [1153, 188] on div at bounding box center [1154, 178] width 40 height 58
click at [1109, 198] on div at bounding box center [1110, 178] width 40 height 58
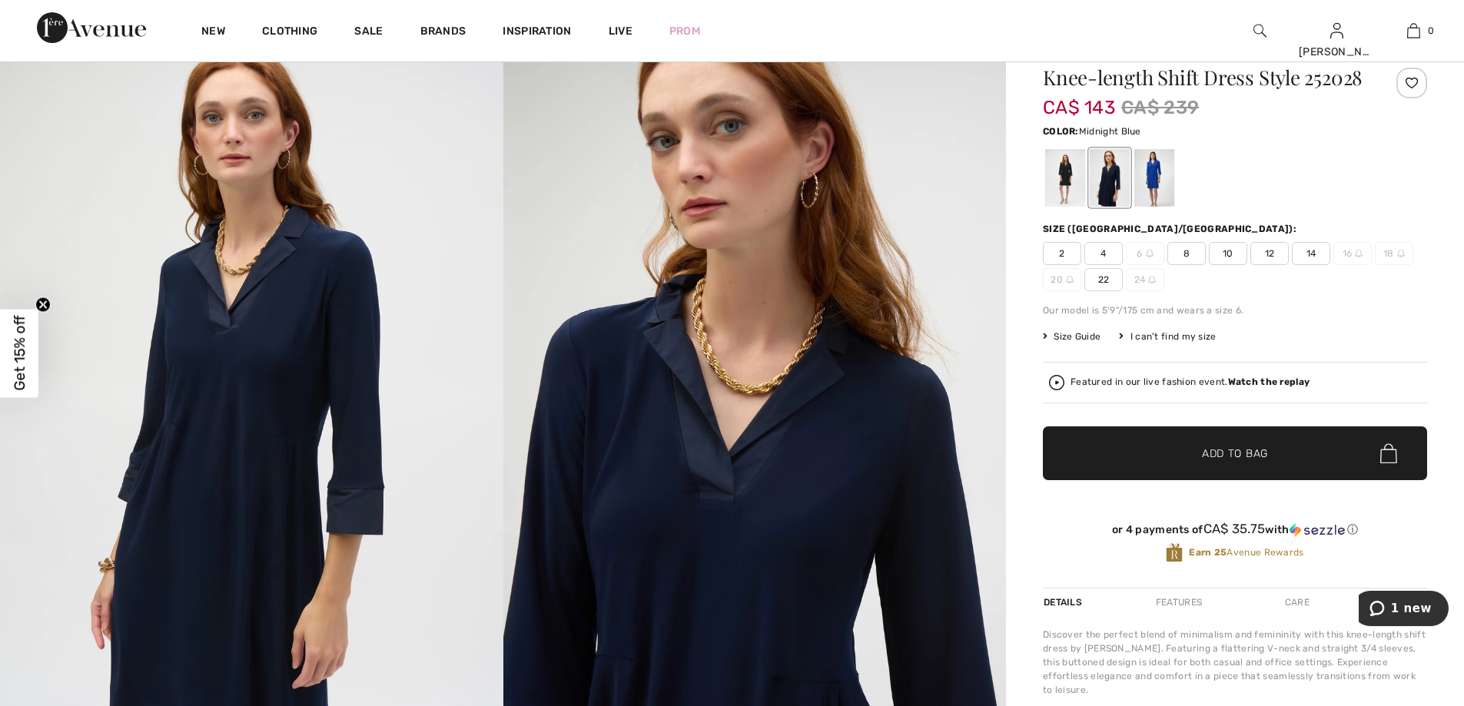
click at [1103, 265] on span "4" at bounding box center [1104, 253] width 38 height 23
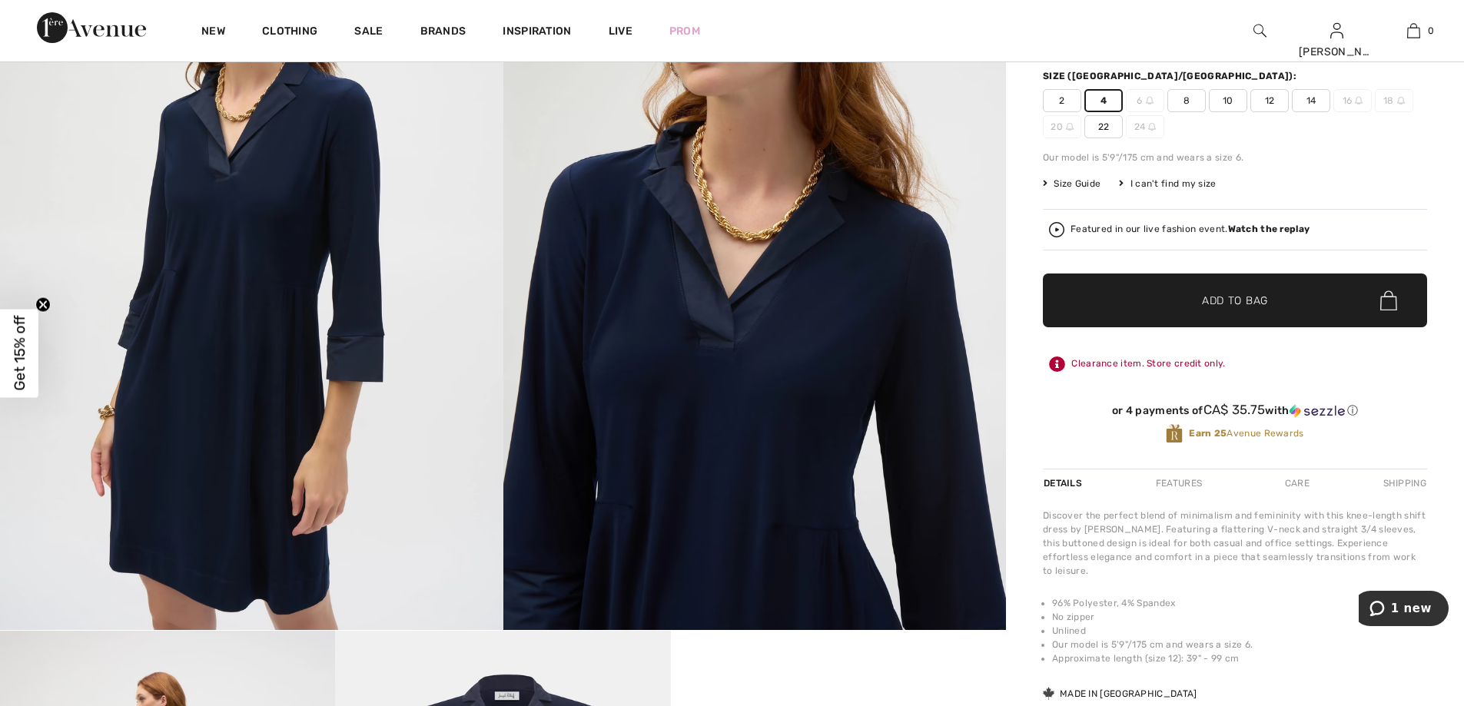
scroll to position [307, 0]
click at [1244, 308] on span "Add to Bag" at bounding box center [1235, 300] width 66 height 16
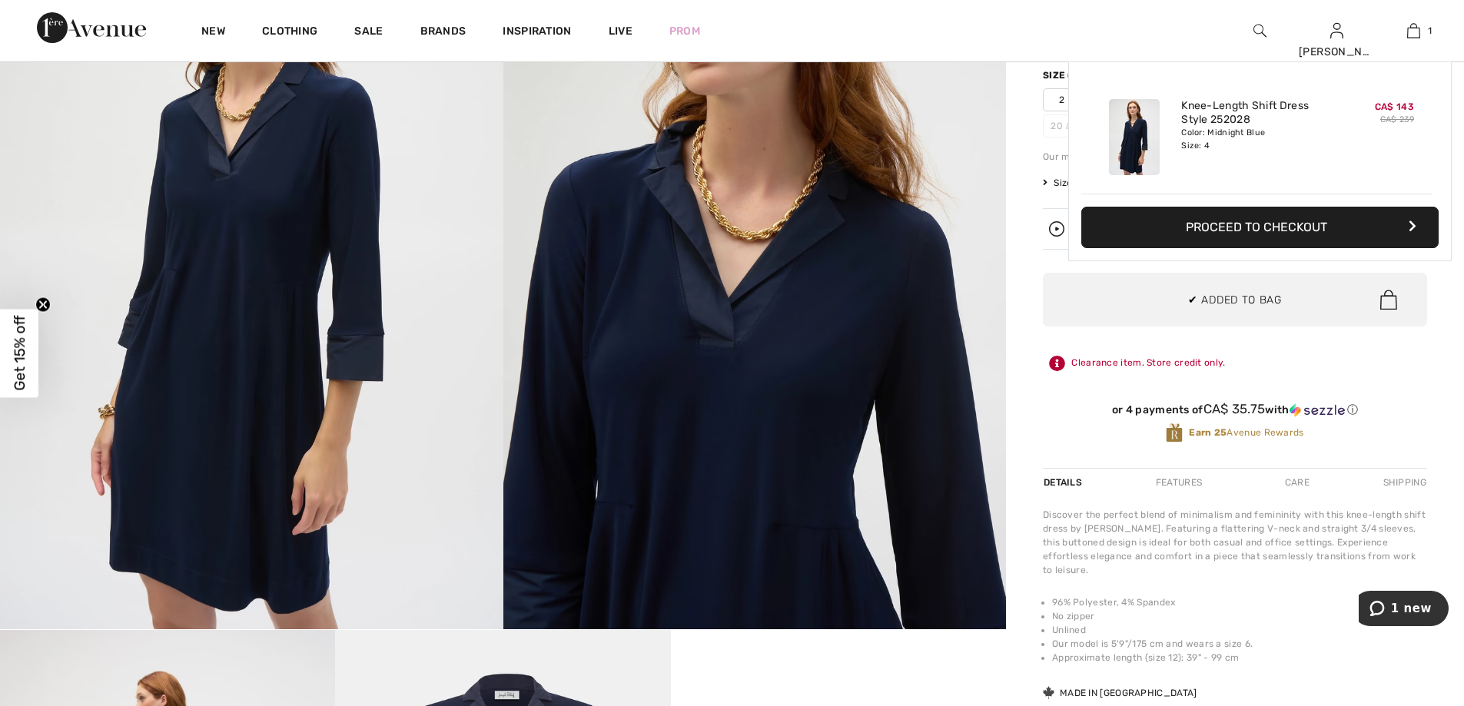
scroll to position [0, 0]
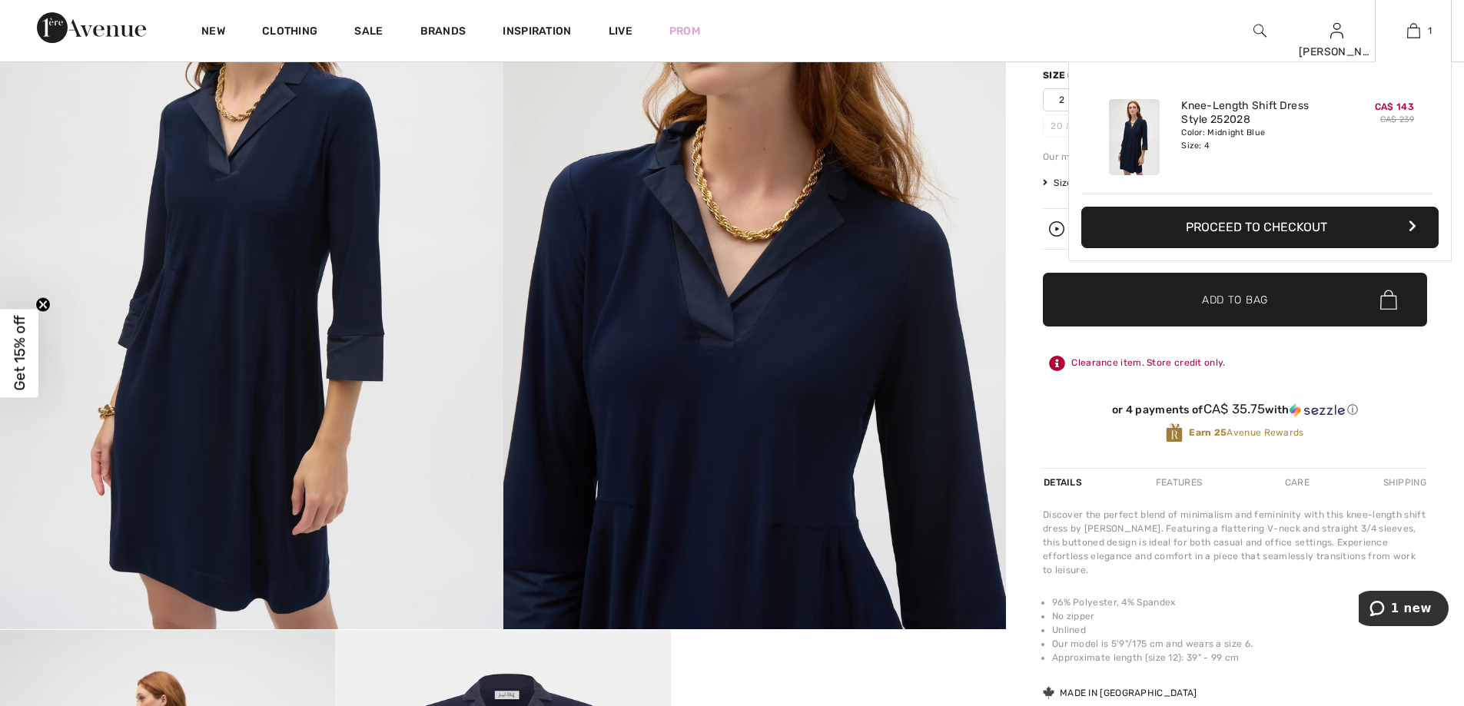
click at [1283, 223] on button "Proceed to Checkout" at bounding box center [1259, 228] width 357 height 42
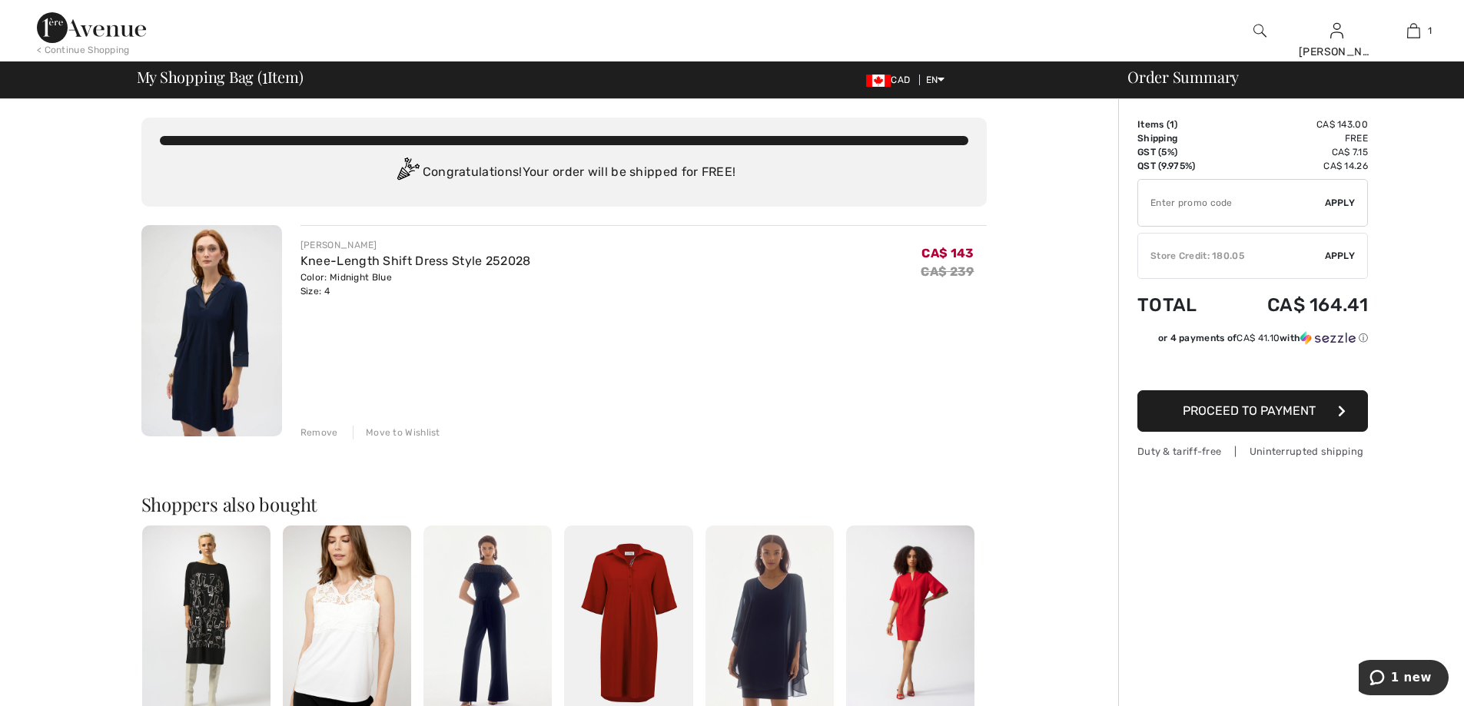
click at [1239, 411] on span "Proceed to Payment" at bounding box center [1249, 411] width 133 height 15
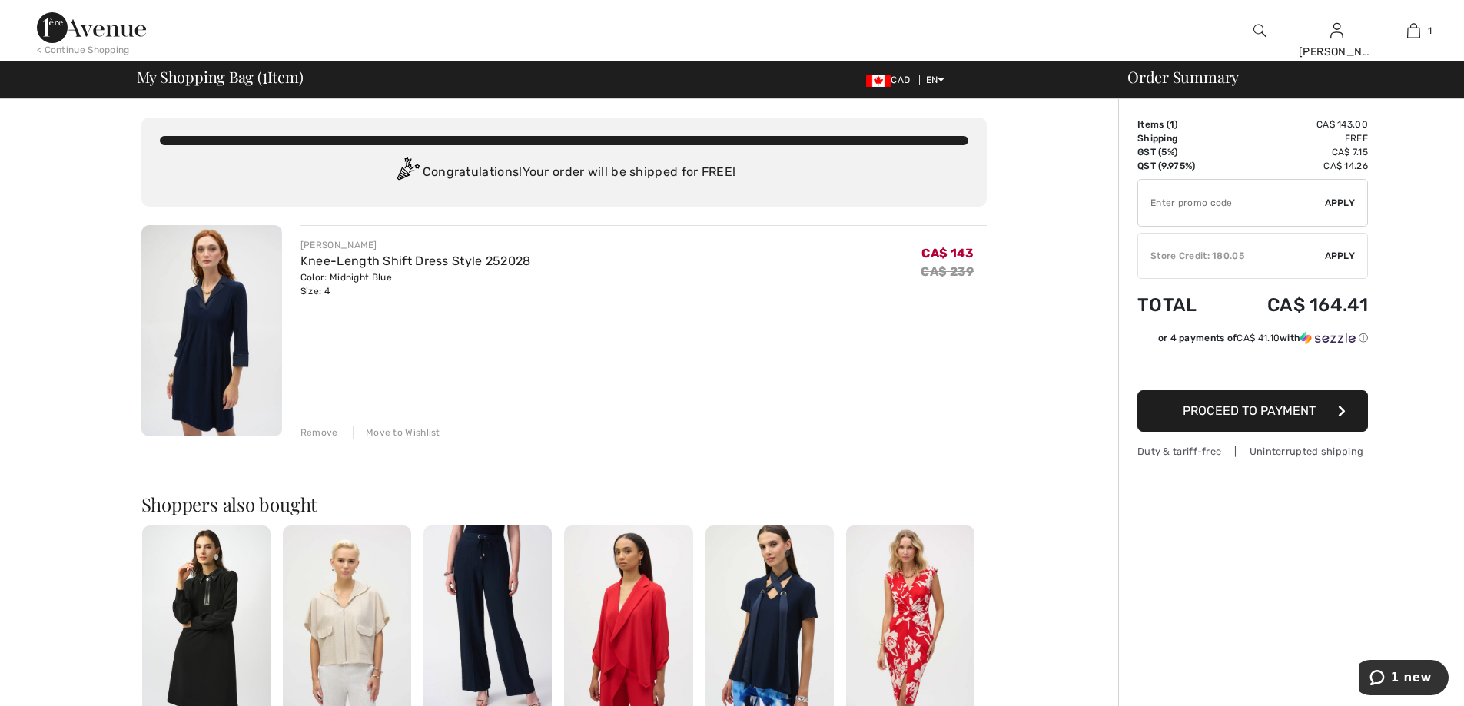
click at [1168, 257] on div "Store Credit: 180.05" at bounding box center [1231, 256] width 187 height 14
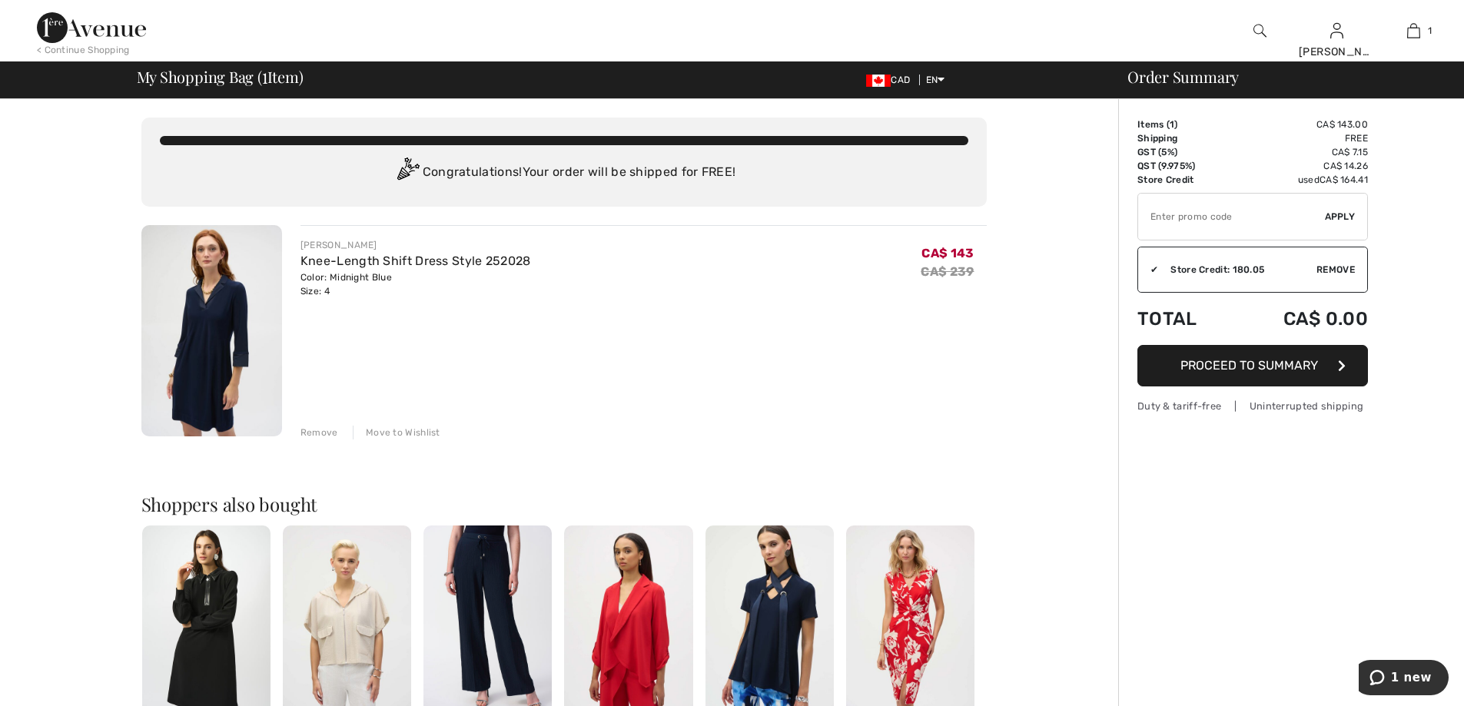
click at [1234, 361] on span "Proceed to Summary" at bounding box center [1250, 365] width 138 height 15
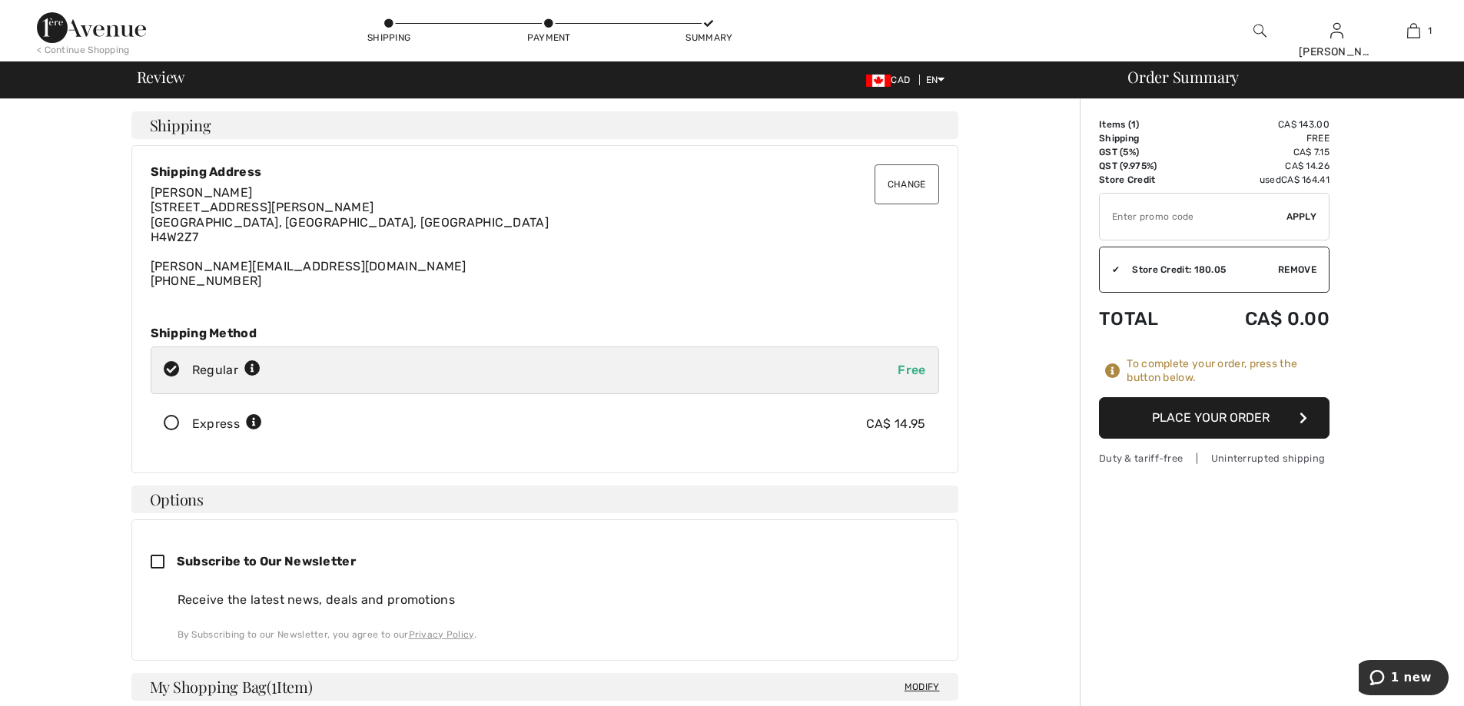
click at [1247, 424] on button "Place Your Order" at bounding box center [1214, 418] width 231 height 42
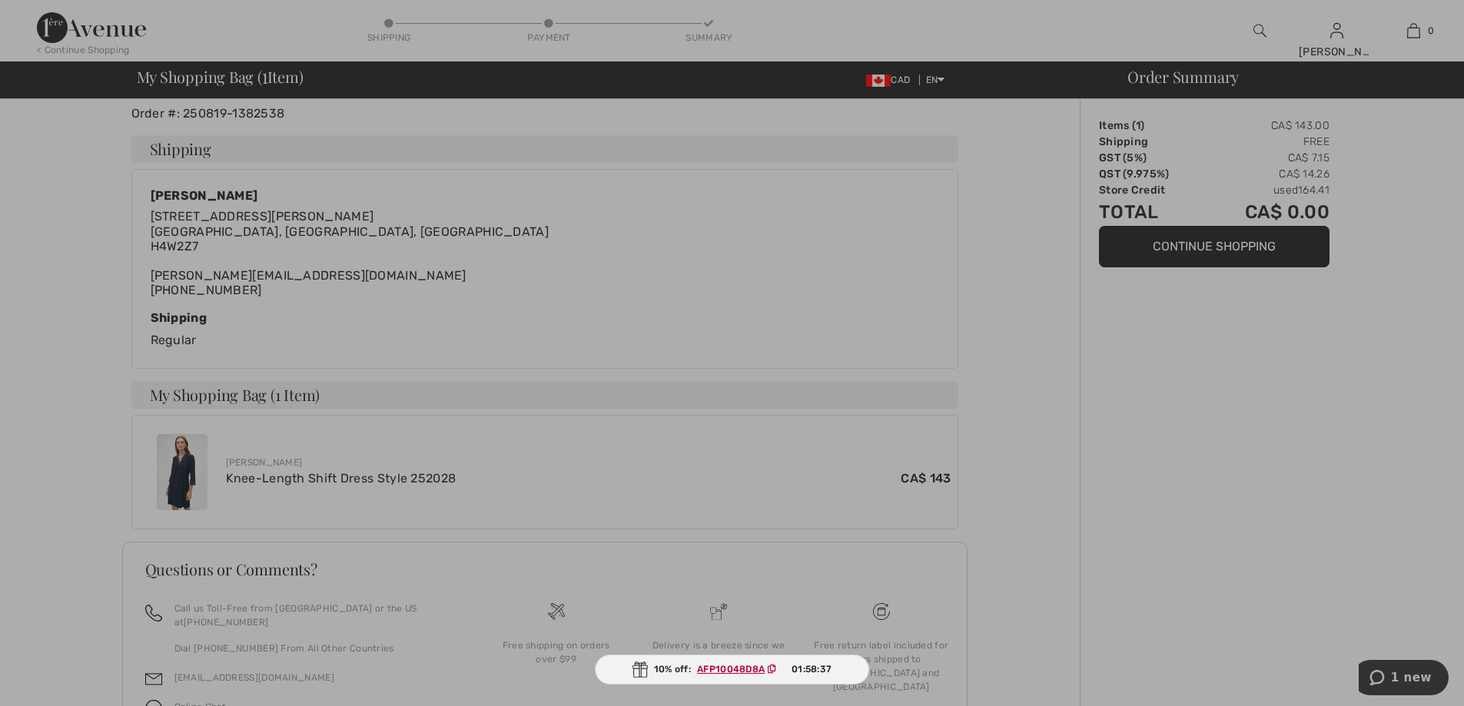
scroll to position [165, 0]
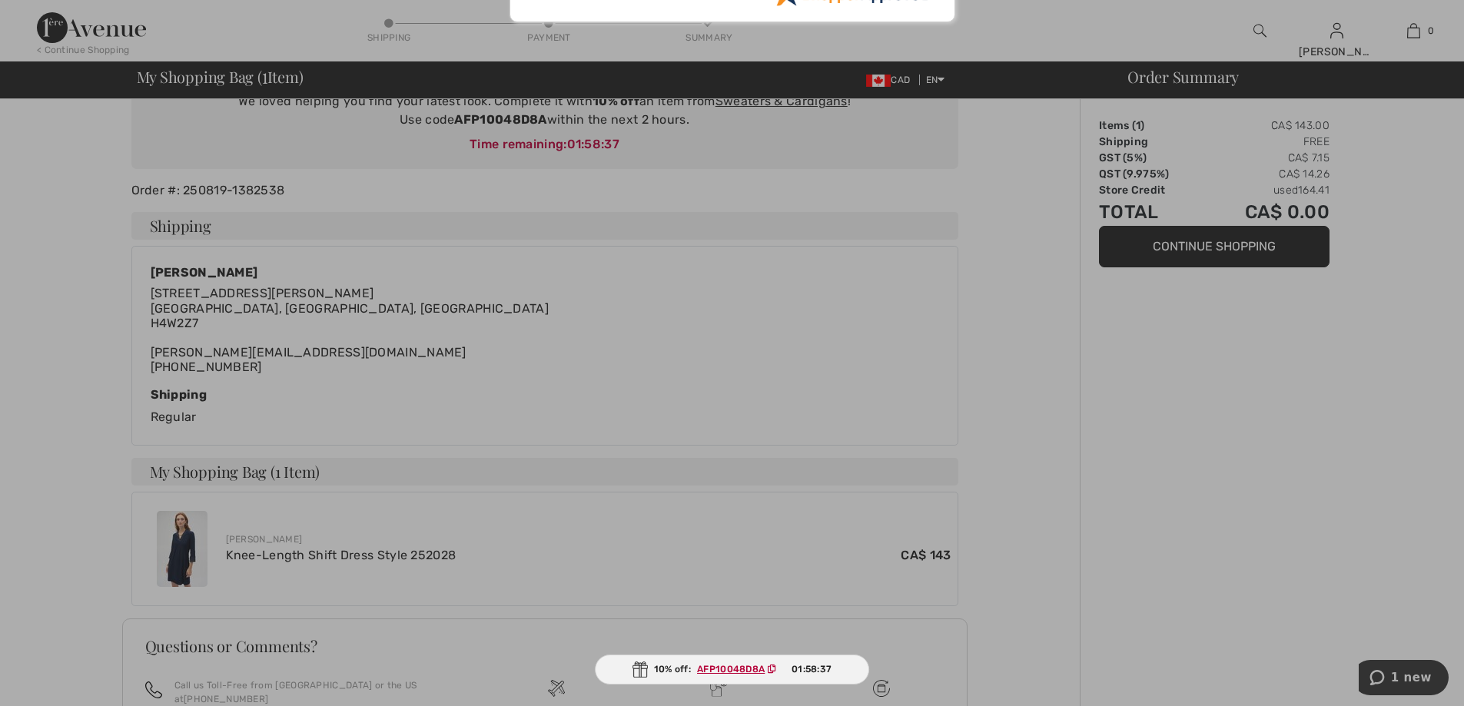
click at [556, 505] on div at bounding box center [732, 353] width 1464 height 706
